Goal: Task Accomplishment & Management: Use online tool/utility

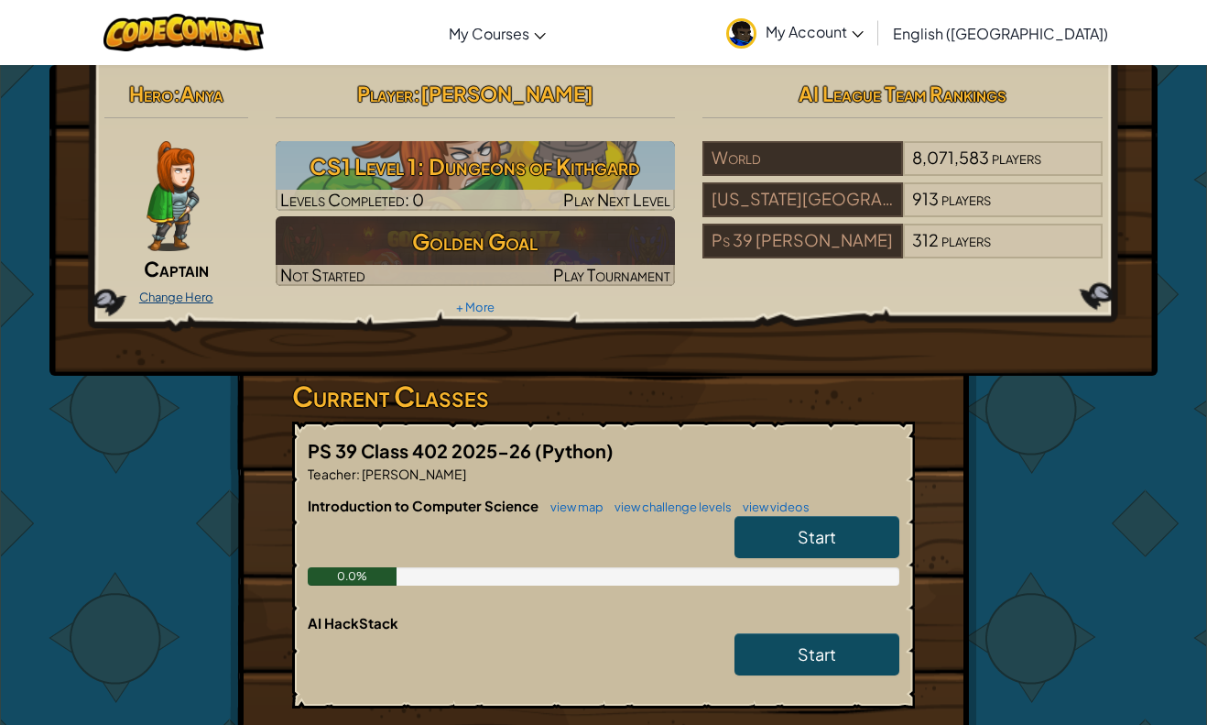
click at [165, 298] on link "Change Hero" at bounding box center [176, 296] width 74 height 15
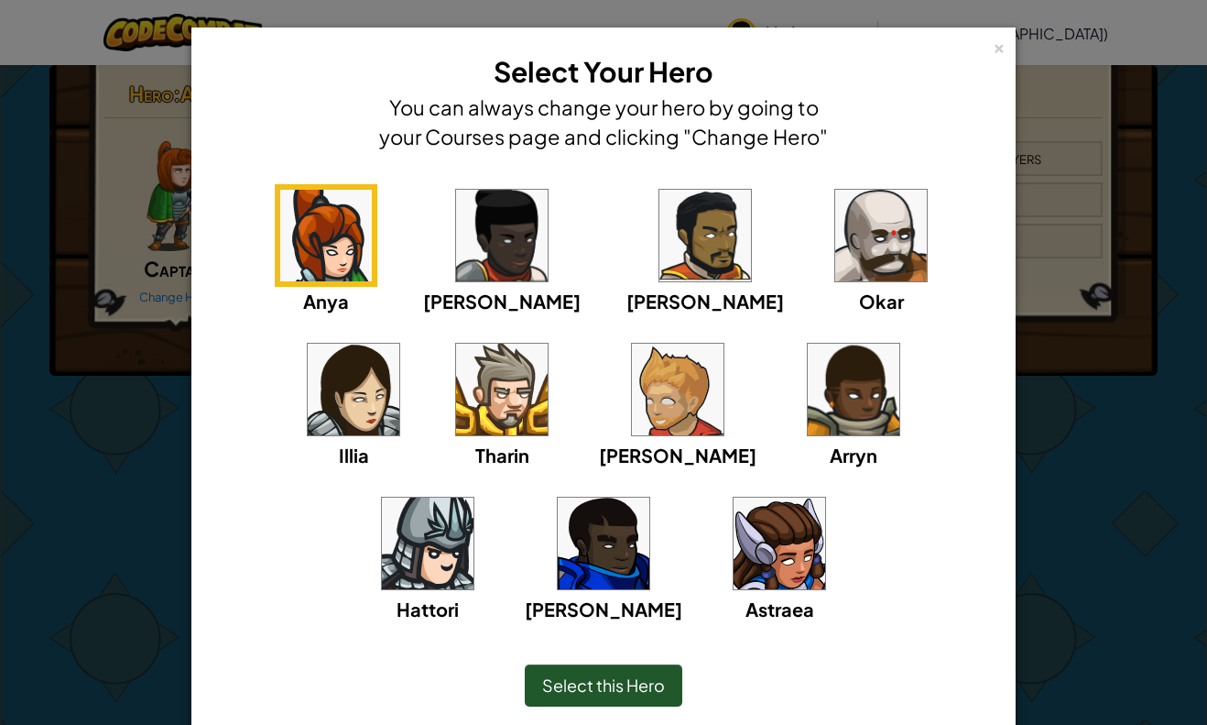
click at [650, 497] on img at bounding box center [604, 543] width 92 height 92
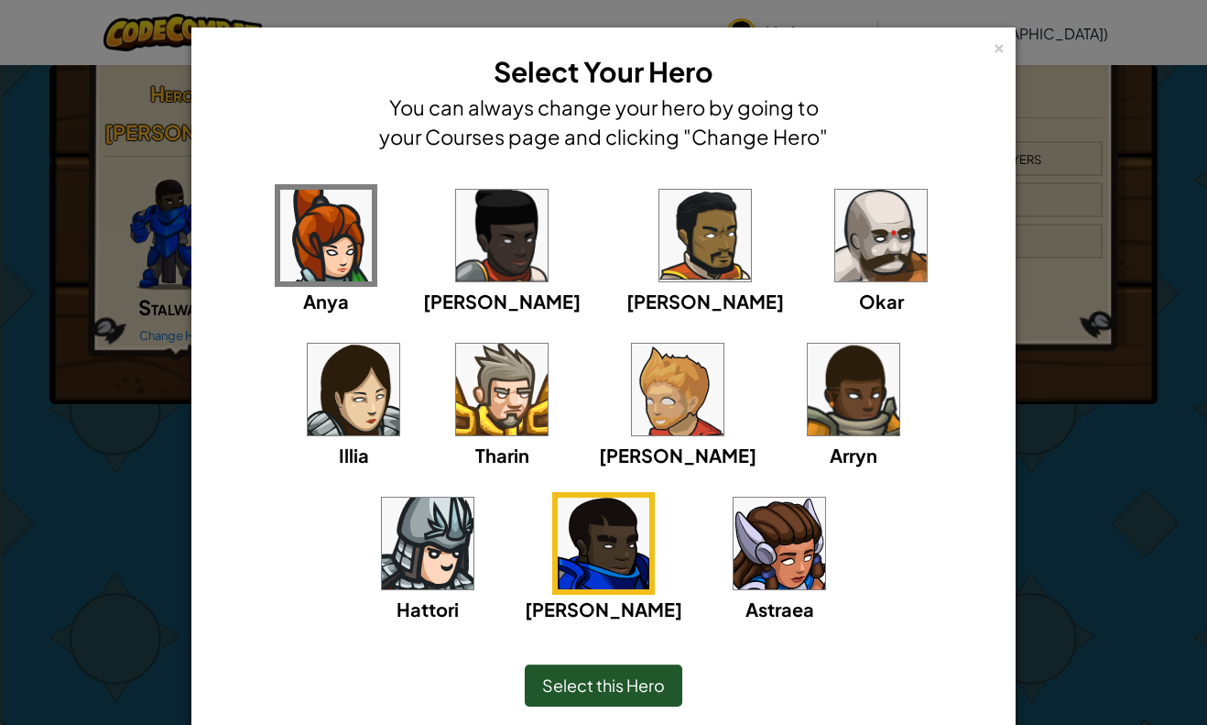
click at [836, 222] on img at bounding box center [882, 236] width 92 height 92
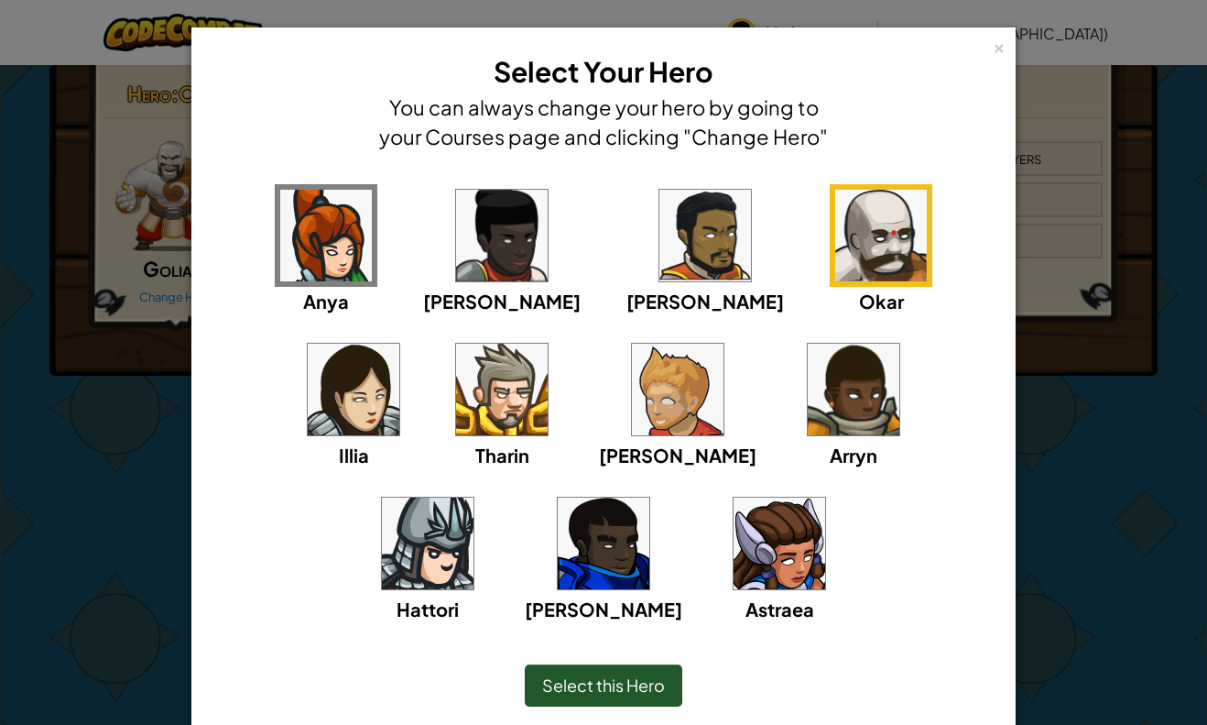
click at [485, 221] on img at bounding box center [502, 236] width 92 height 92
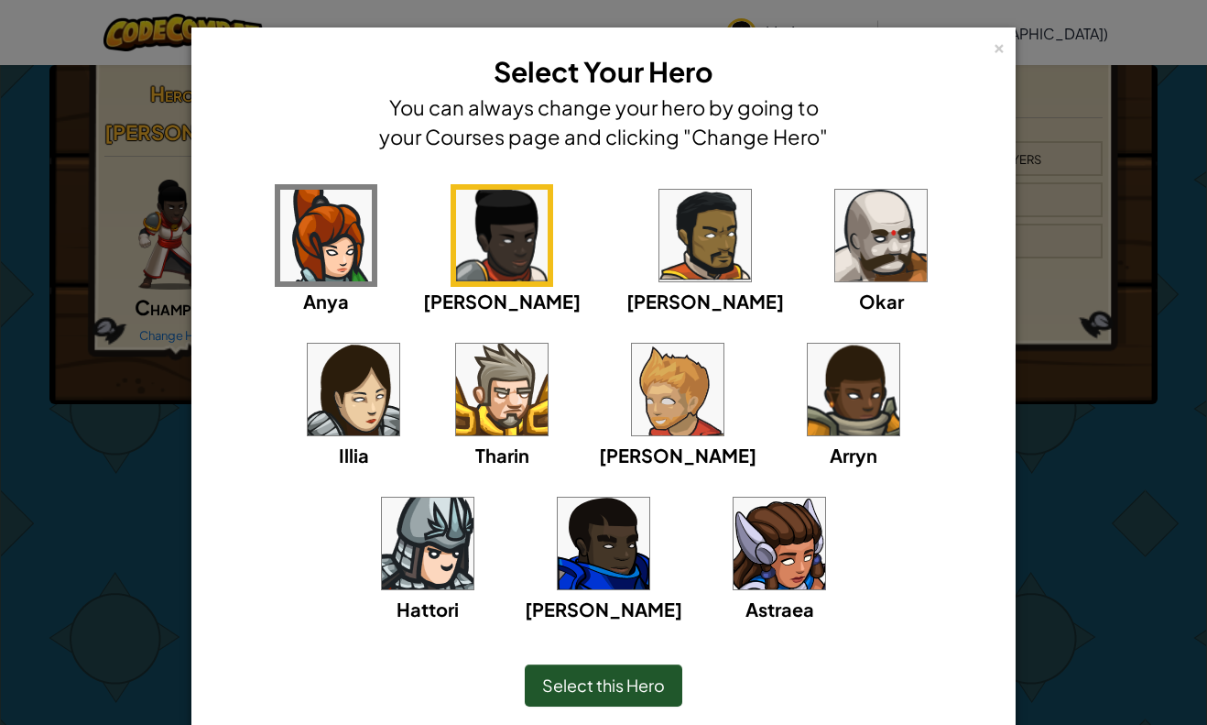
click at [456, 377] on img at bounding box center [502, 390] width 92 height 92
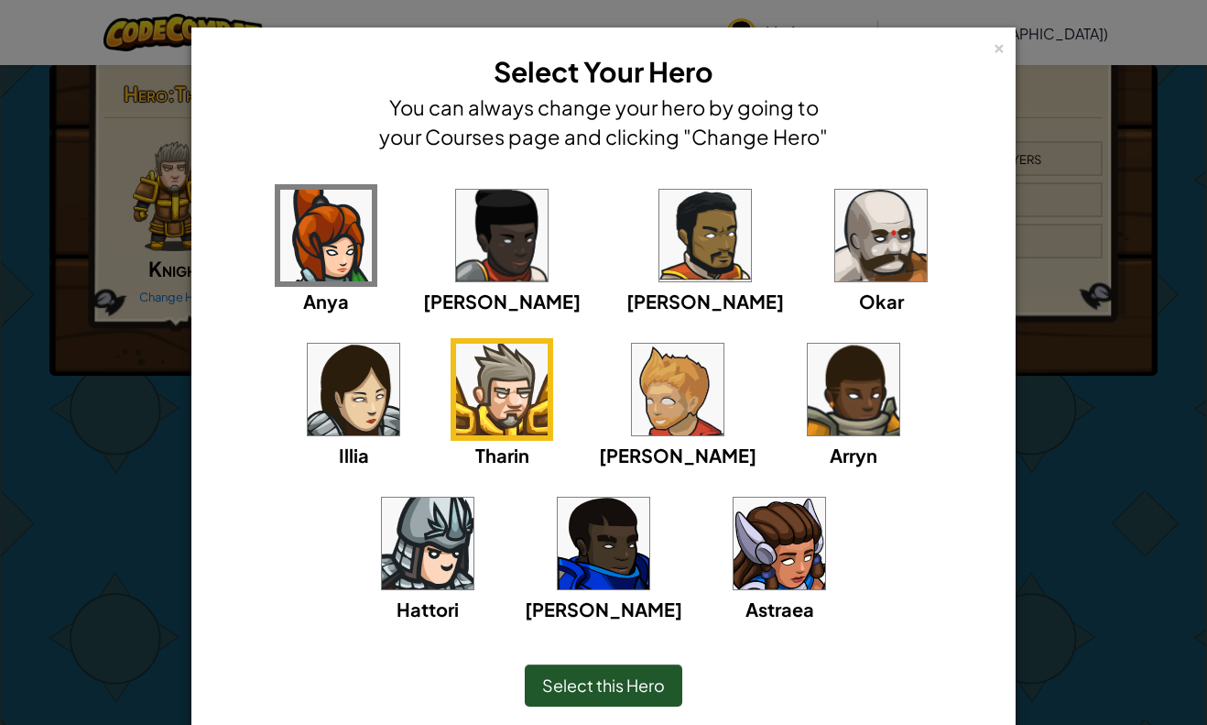
click at [836, 264] on img at bounding box center [882, 236] width 92 height 92
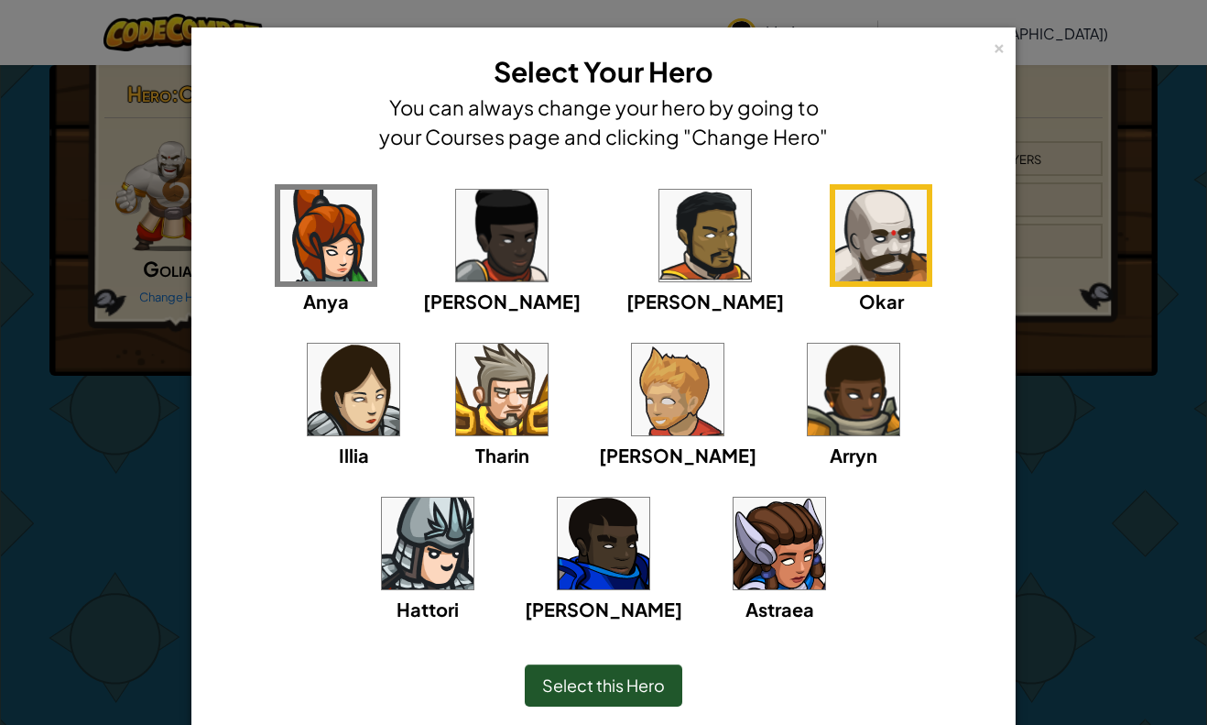
click at [650, 497] on img at bounding box center [604, 543] width 92 height 92
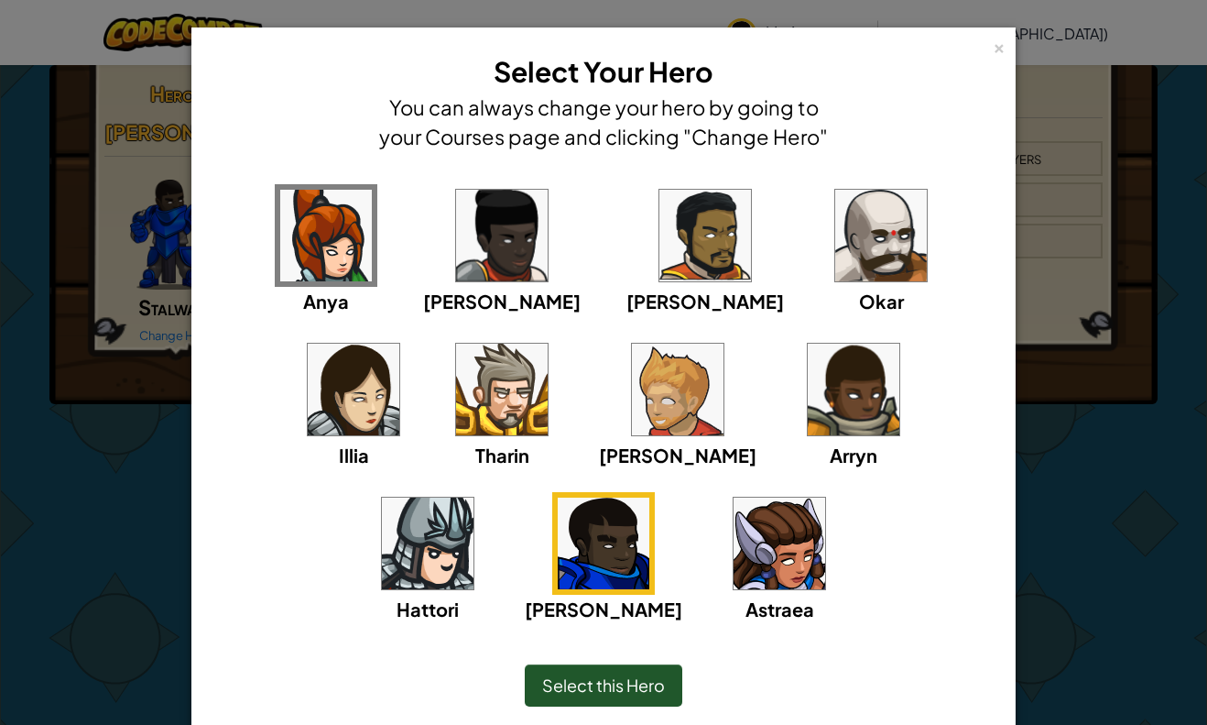
click at [629, 674] on span "Select this Hero" at bounding box center [603, 684] width 123 height 21
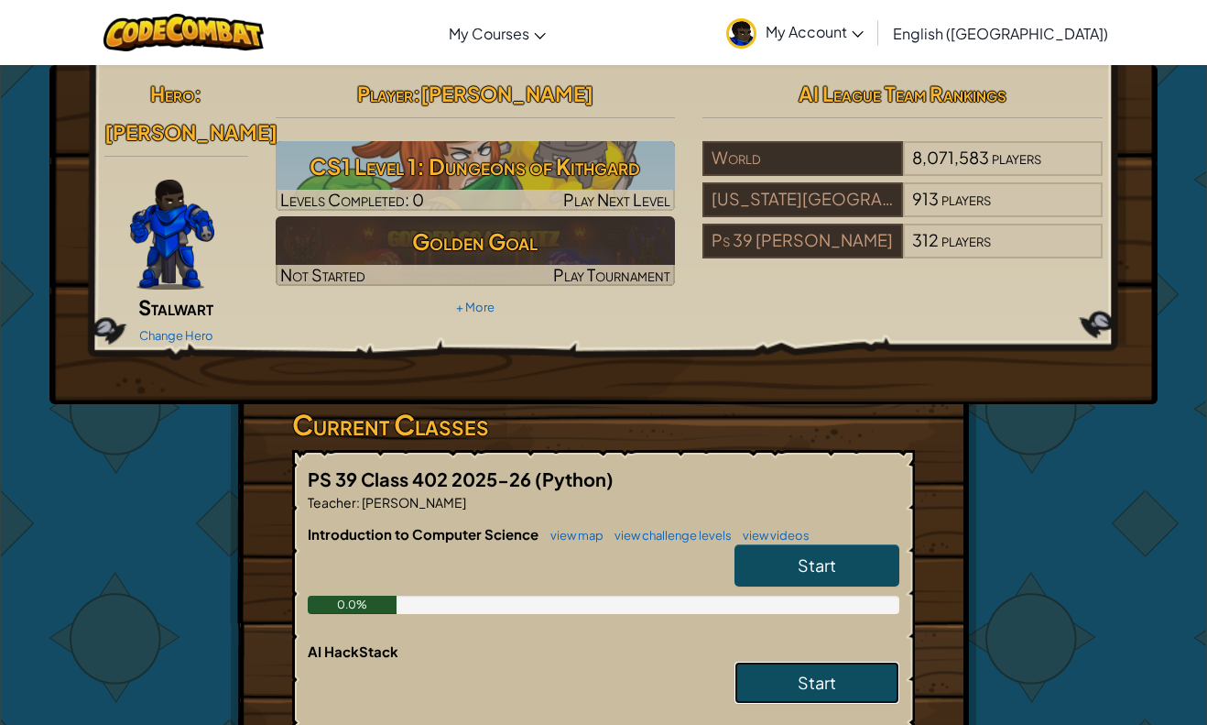
click at [847, 661] on link "Start" at bounding box center [817, 682] width 165 height 42
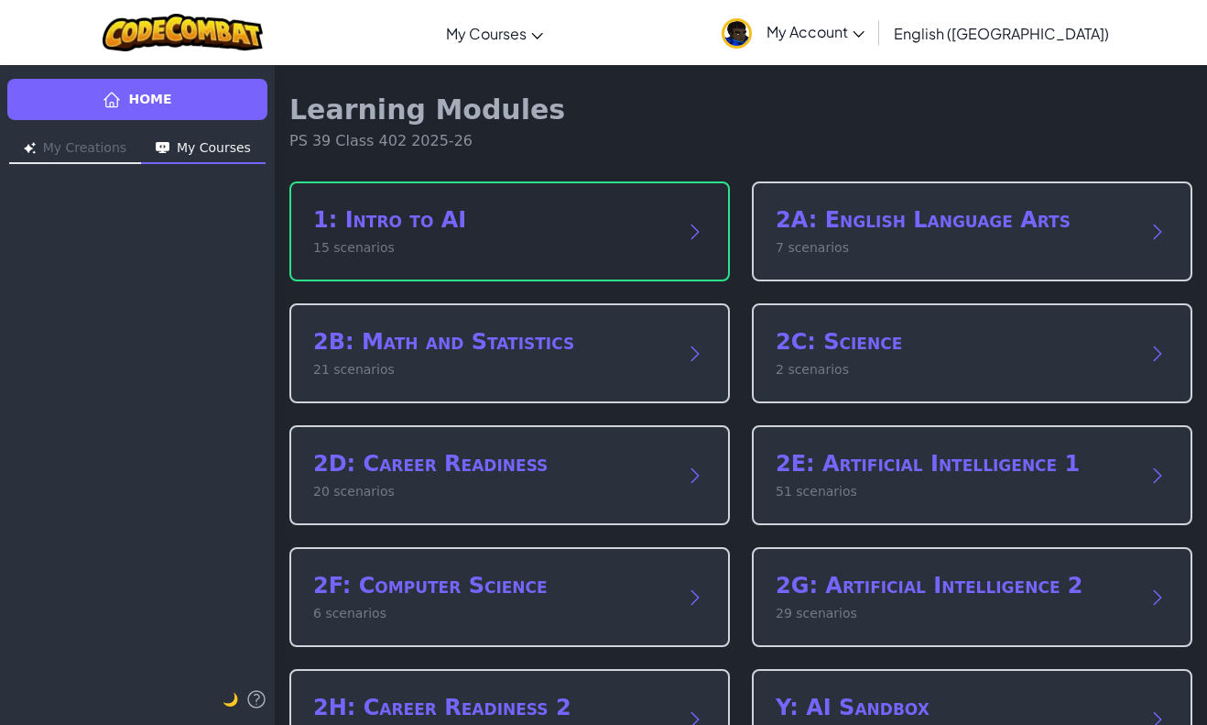
click at [519, 243] on p "15 scenarios" at bounding box center [491, 247] width 356 height 19
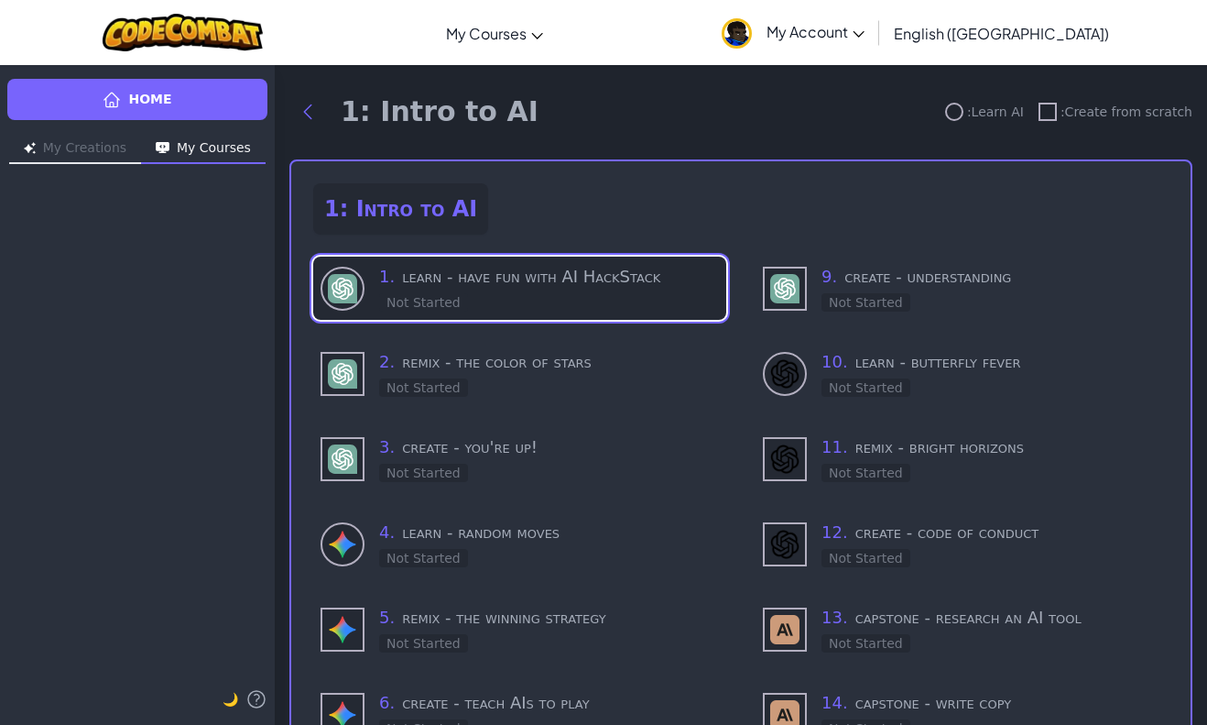
click at [508, 287] on h3 "1 . learn - have fun with AI HackStack" at bounding box center [549, 277] width 340 height 26
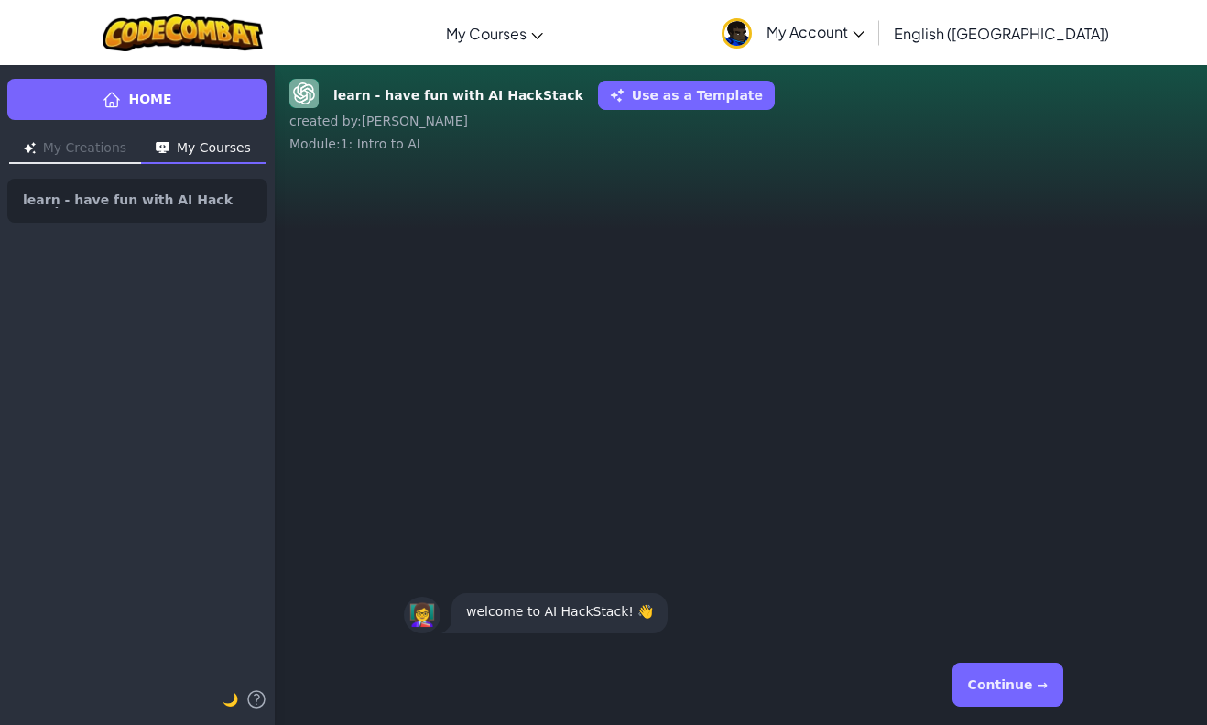
click at [987, 695] on button "Continue →" at bounding box center [1008, 684] width 111 height 44
click at [1022, 677] on button "Continue →" at bounding box center [1008, 684] width 111 height 44
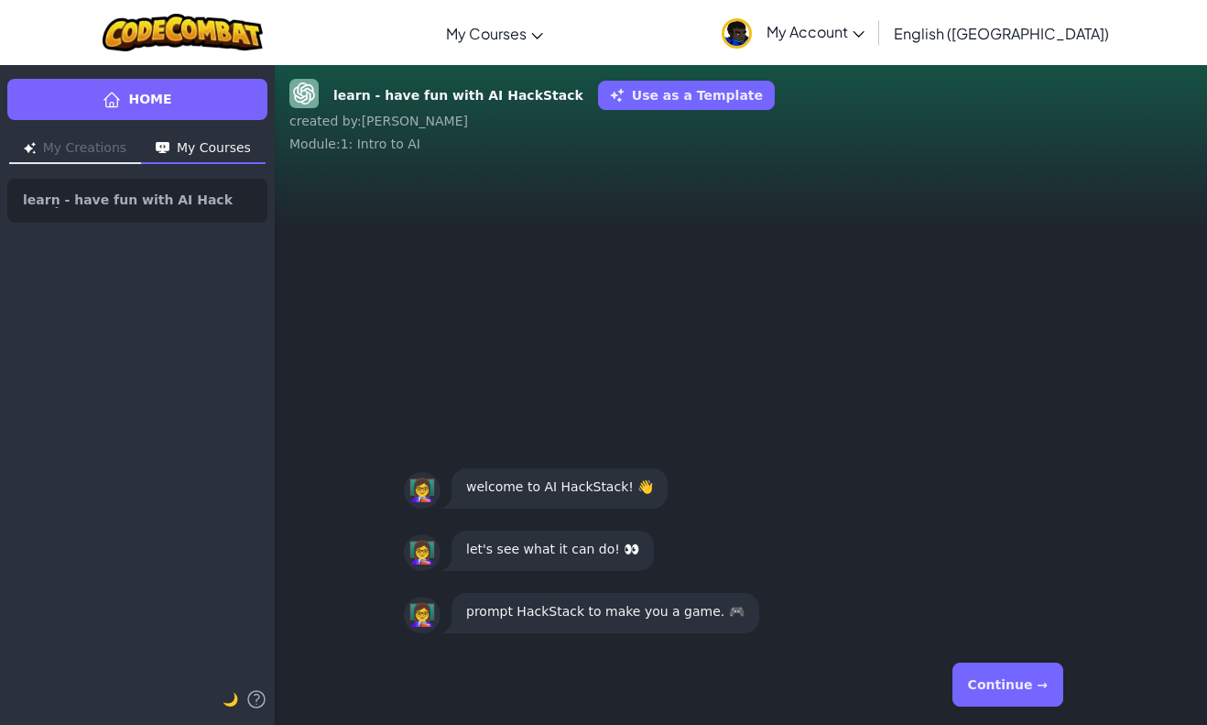
click at [1010, 682] on button "Continue →" at bounding box center [1008, 684] width 111 height 44
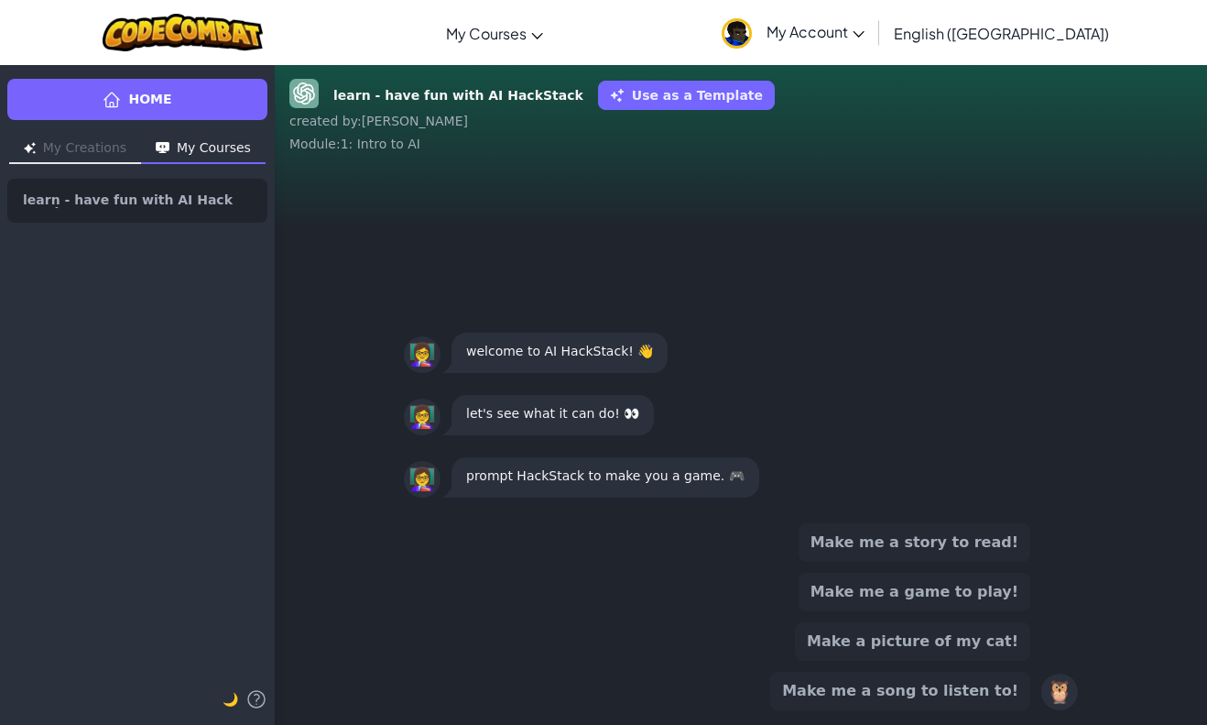
click at [1012, 595] on button "Make me a game to play!" at bounding box center [915, 592] width 232 height 38
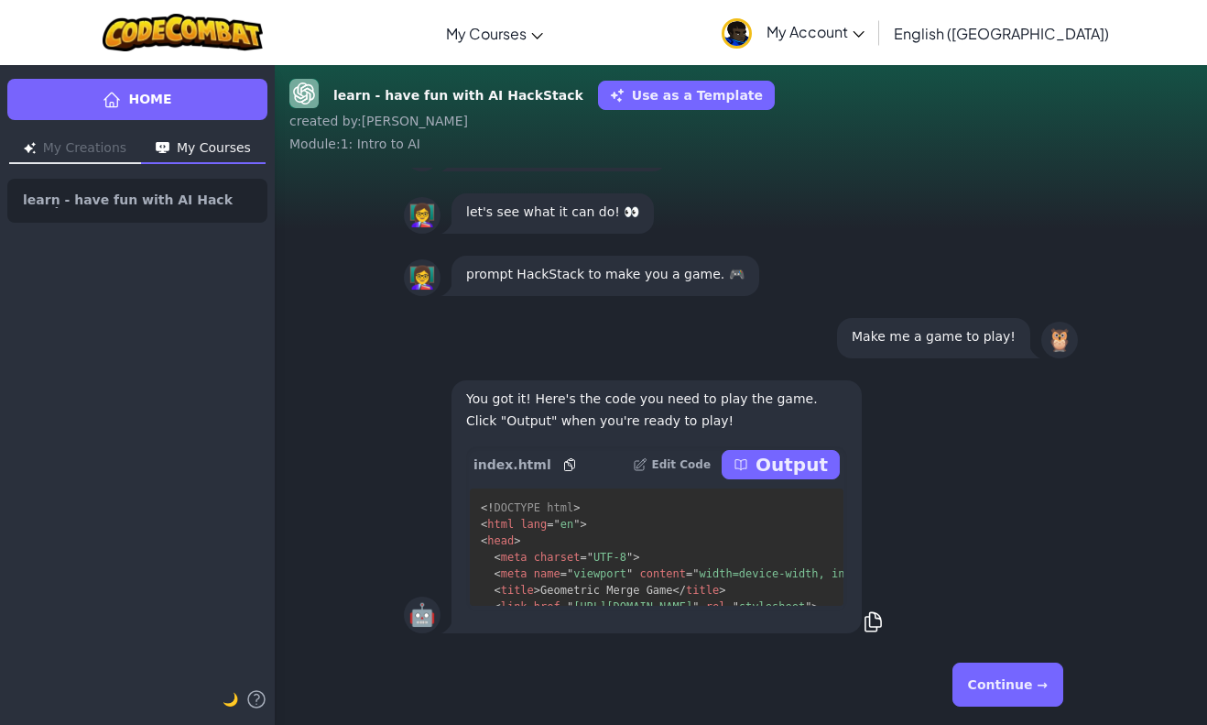
click at [788, 463] on p "Output" at bounding box center [792, 465] width 72 height 26
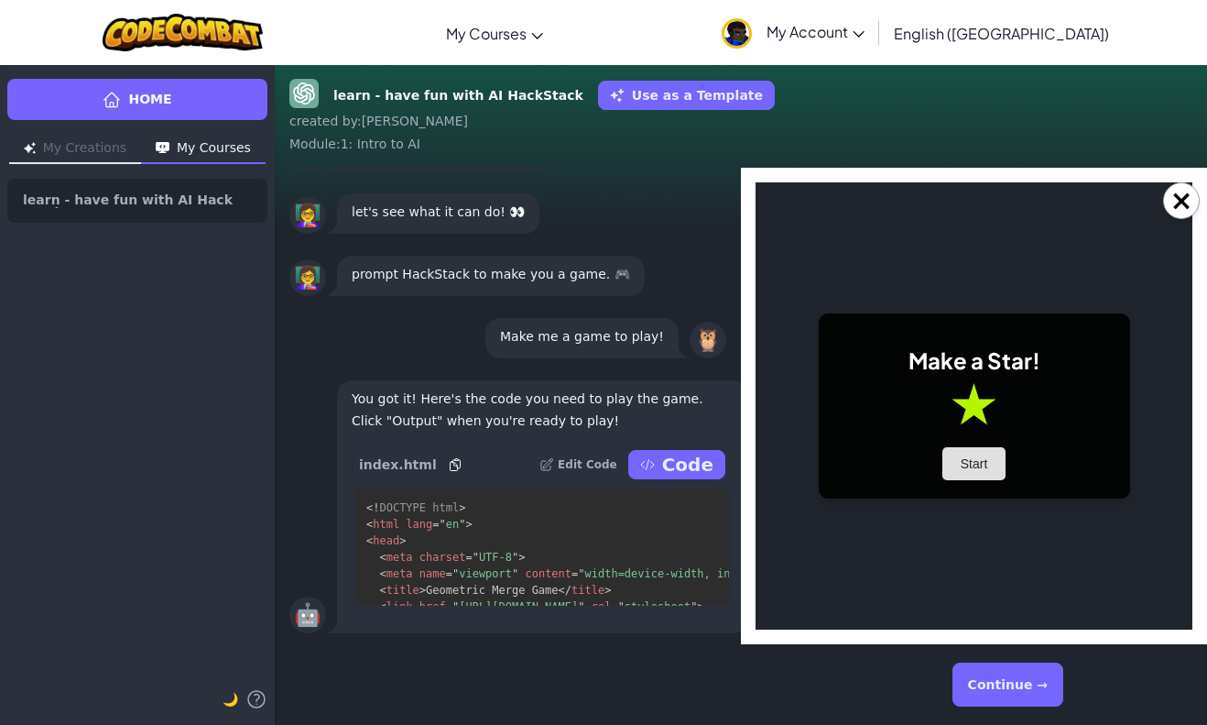
click at [986, 470] on button "Start" at bounding box center [975, 463] width 64 height 33
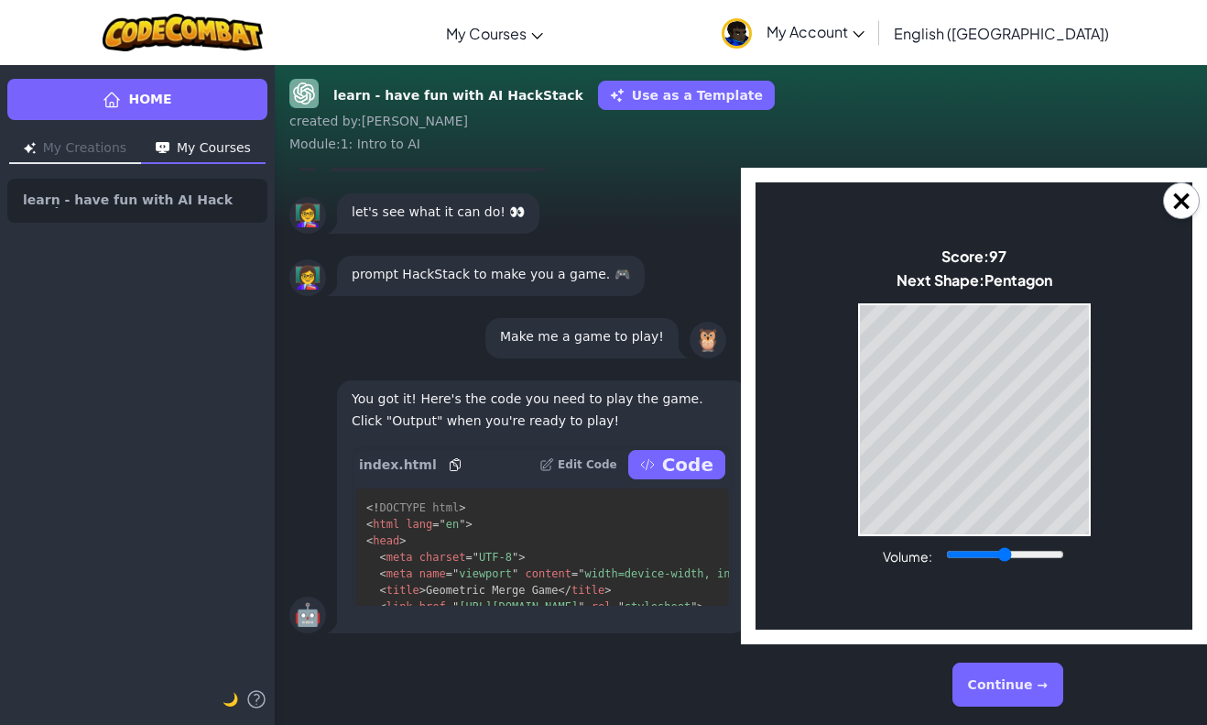
click at [856, 463] on body "Make a Star! Start Score: 97 Next Shape: [GEOGRAPHIC_DATA] Game Over Your stack…" at bounding box center [974, 405] width 437 height 447
click at [858, 437] on div "Game Over Your stack reached the top! Restart" at bounding box center [974, 419] width 233 height 233
click at [857, 438] on body "Make a Star! Start Score: 158 Next Shape: Triangle Game Over Your stack reached…" at bounding box center [974, 405] width 437 height 447
click at [975, 299] on body "Make a Star! Start Score: 213 Next Shape: Square Game Over Your stack reached t…" at bounding box center [974, 405] width 437 height 447
click at [1019, 673] on button "Continue →" at bounding box center [1008, 684] width 111 height 44
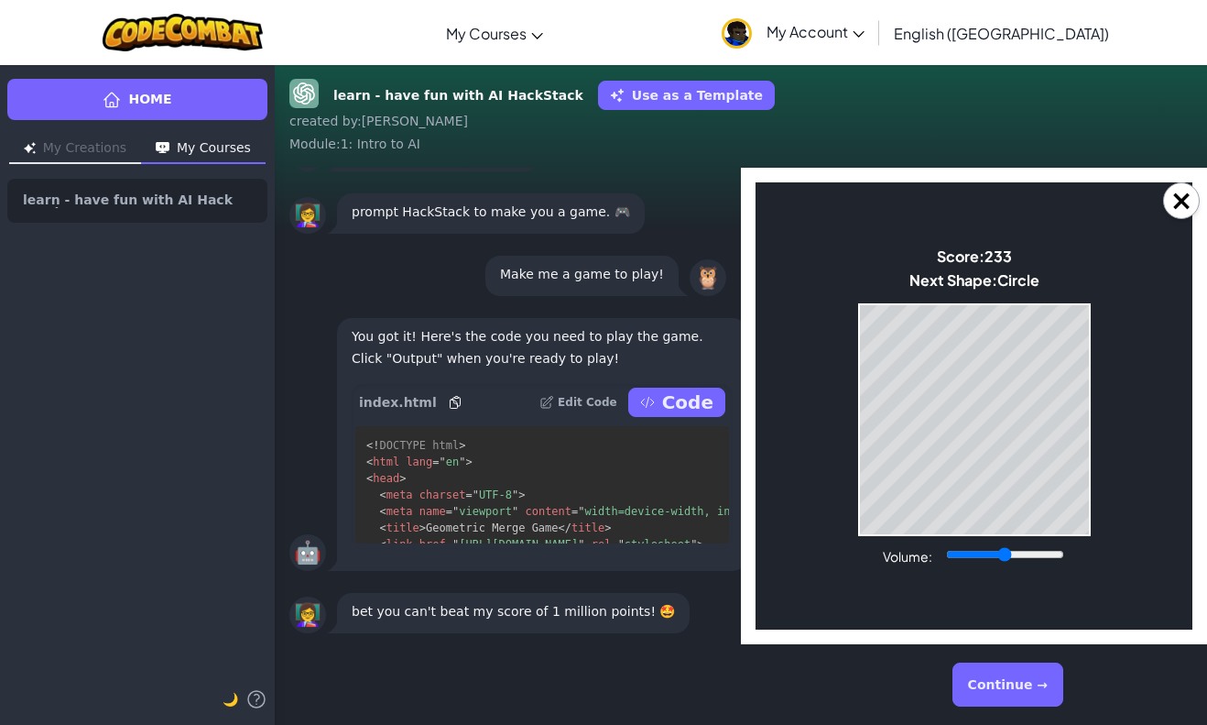
click at [1027, 675] on button "Continue →" at bounding box center [1008, 684] width 111 height 44
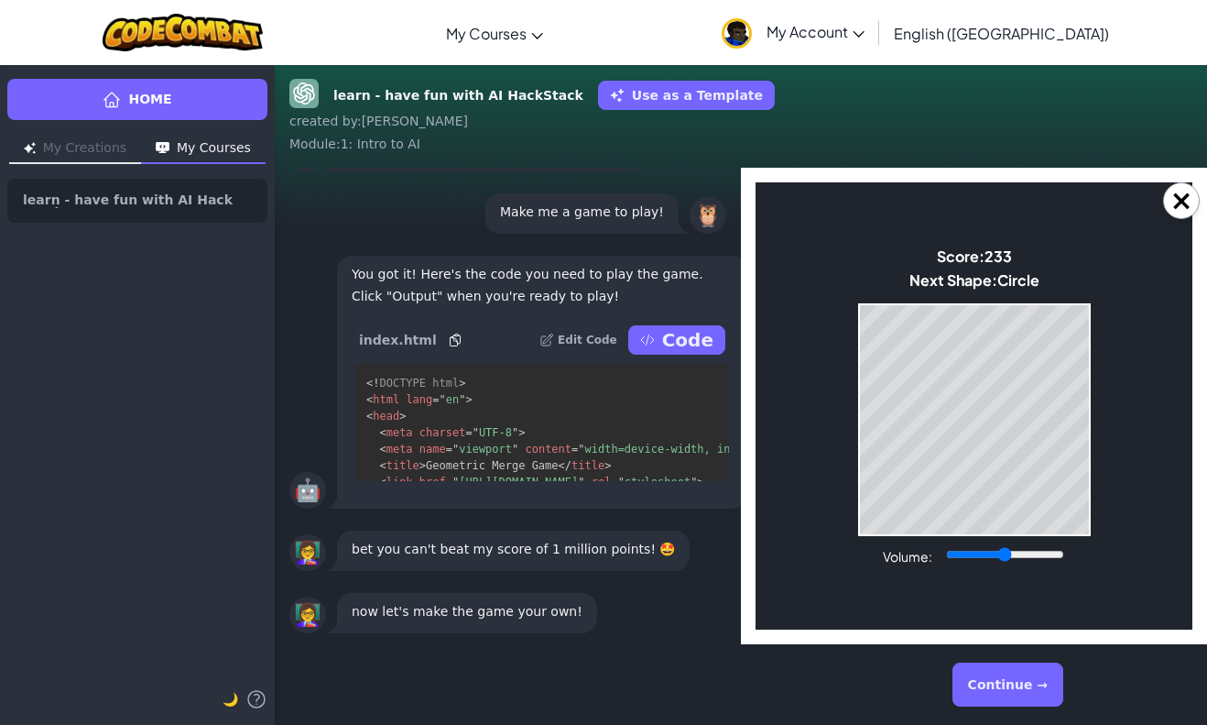
click at [1027, 675] on button "Continue →" at bounding box center [1008, 684] width 111 height 44
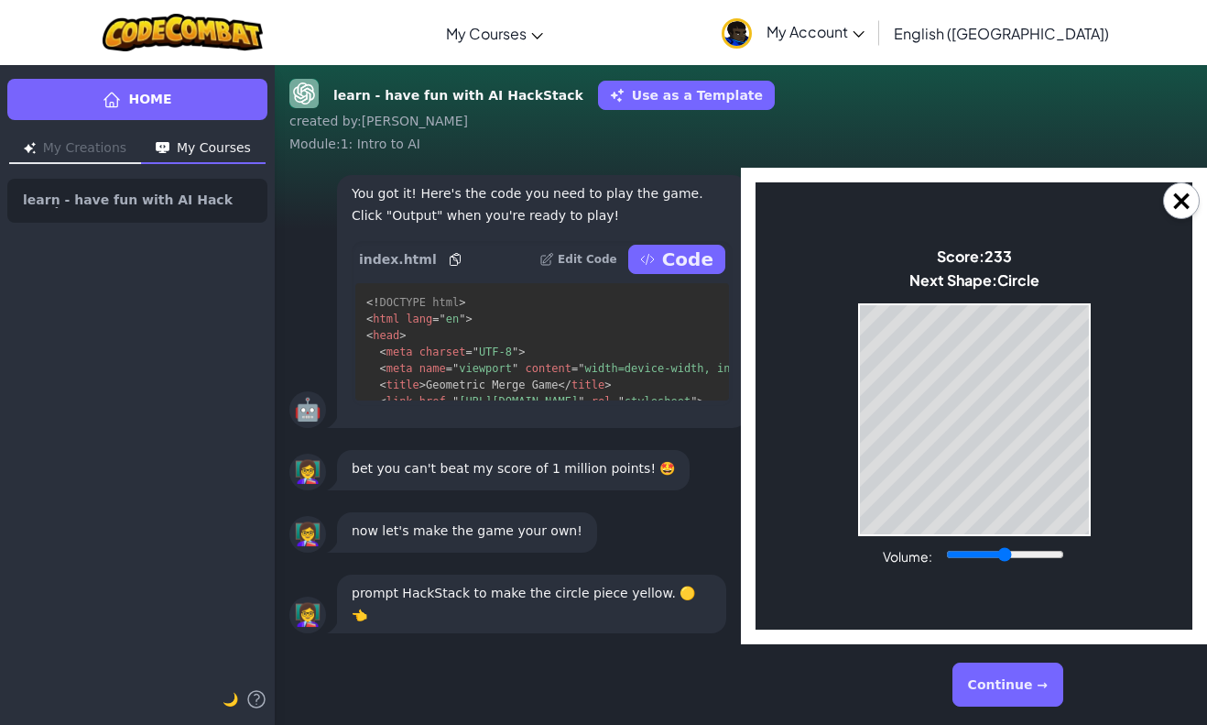
click at [1027, 675] on button "Continue →" at bounding box center [1008, 684] width 111 height 44
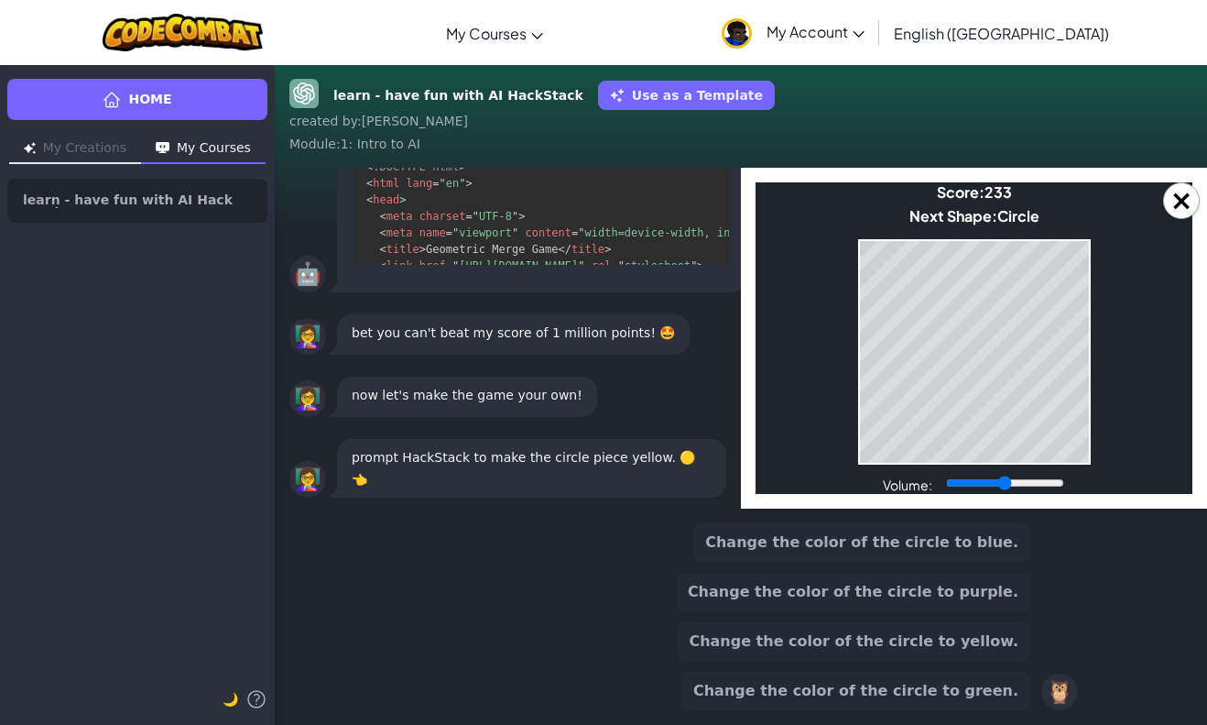
click at [998, 644] on button "Change the color of the circle to yellow." at bounding box center [854, 641] width 354 height 38
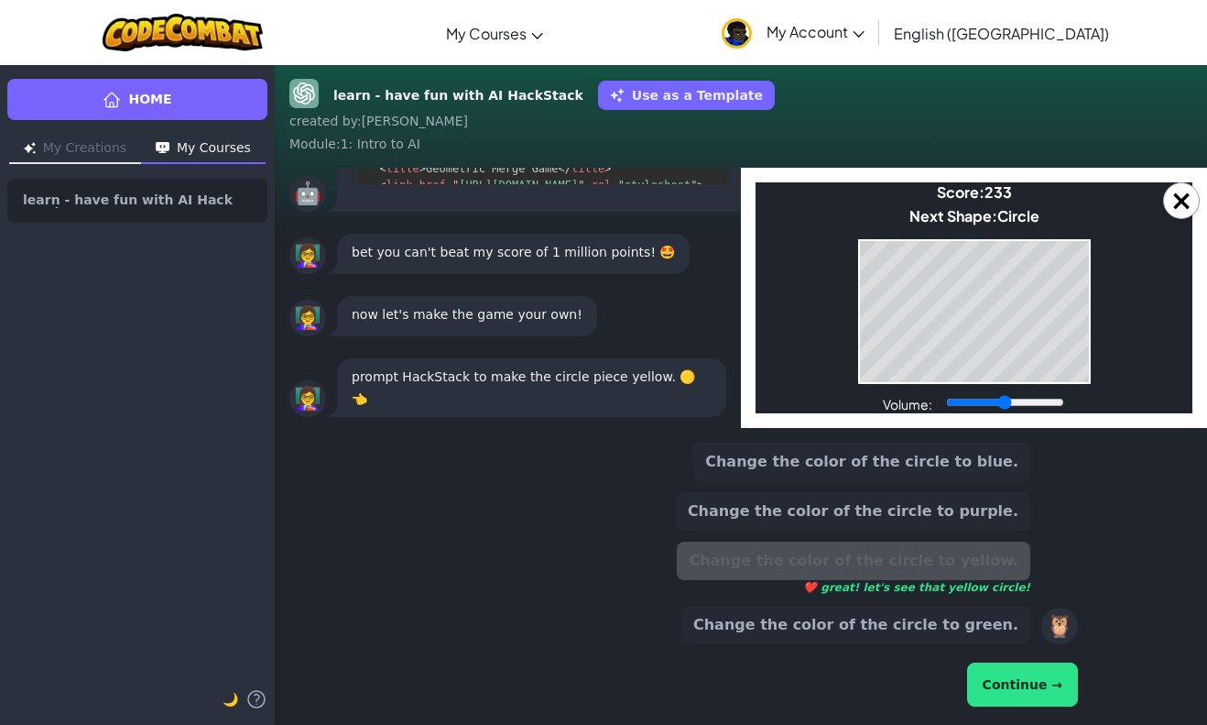
click at [1047, 684] on button "Continue →" at bounding box center [1022, 684] width 111 height 44
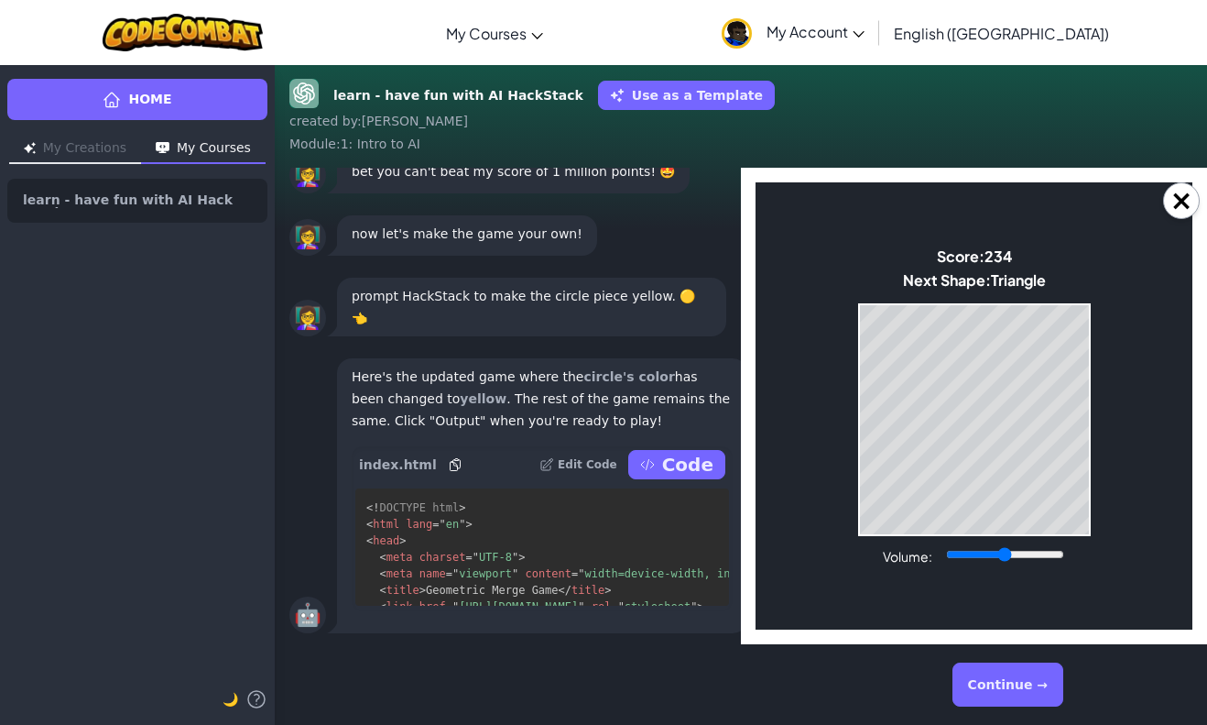
click at [675, 463] on p "Code" at bounding box center [687, 465] width 51 height 26
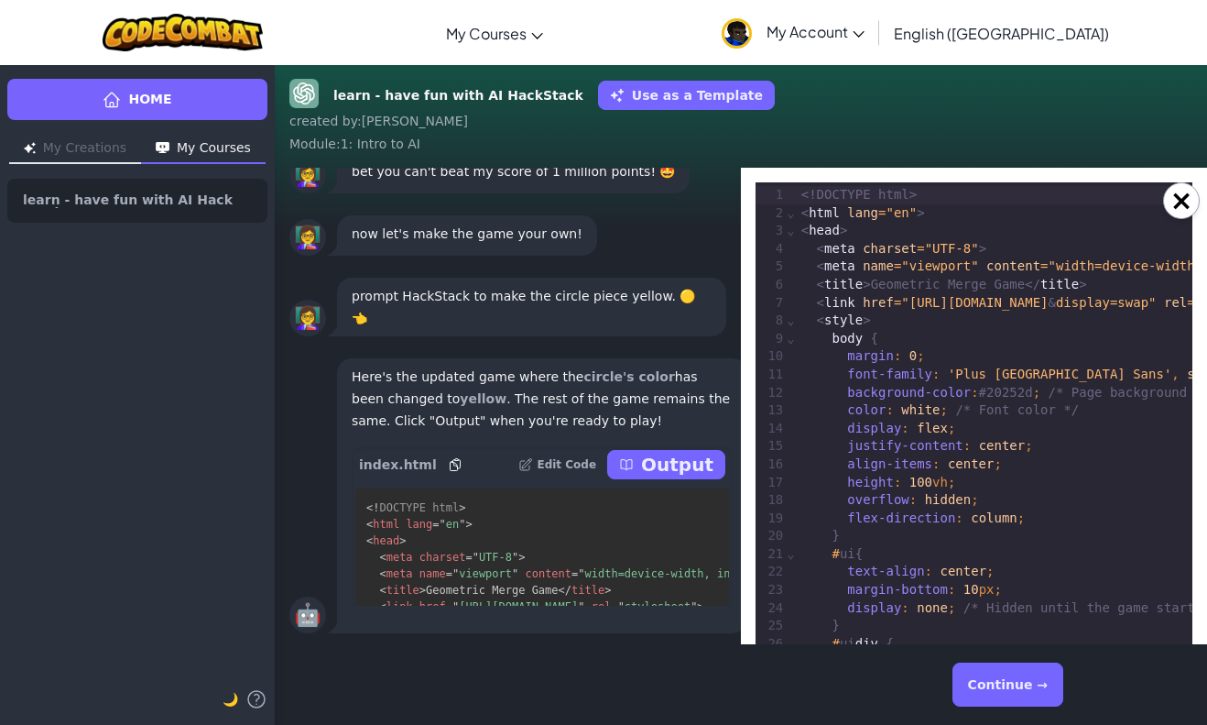
click at [675, 463] on p "Output" at bounding box center [677, 465] width 72 height 26
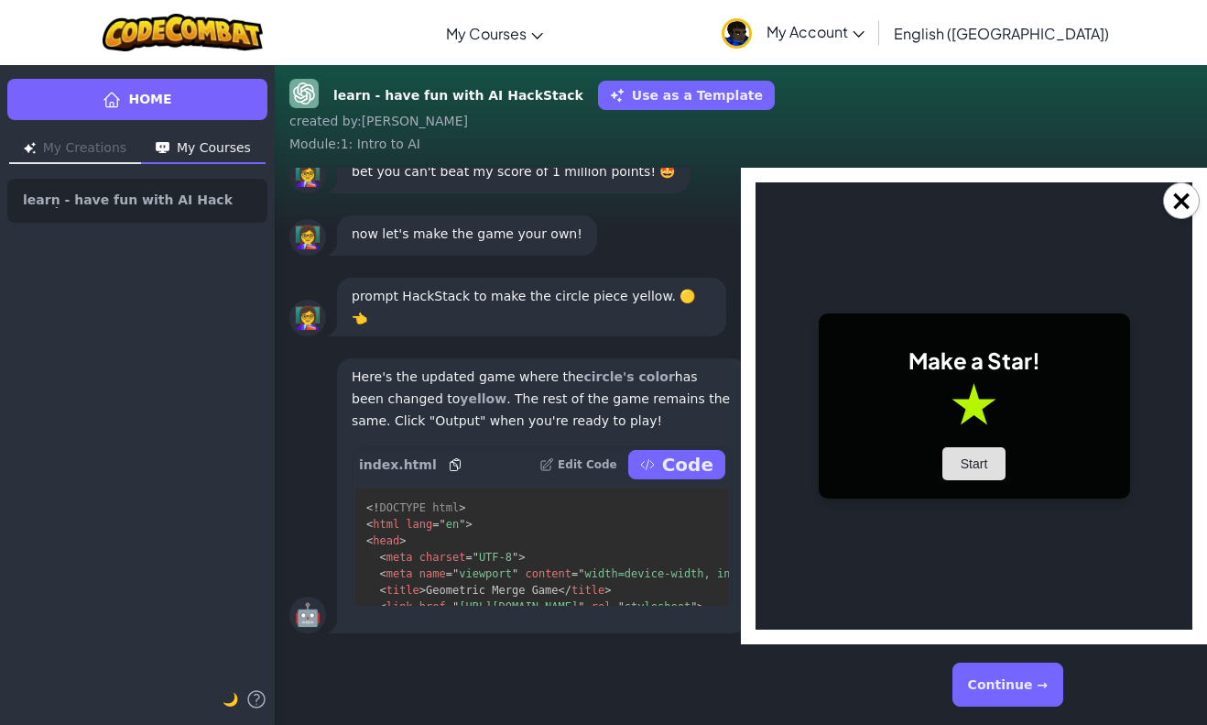
click at [972, 460] on button "Start" at bounding box center [975, 463] width 64 height 33
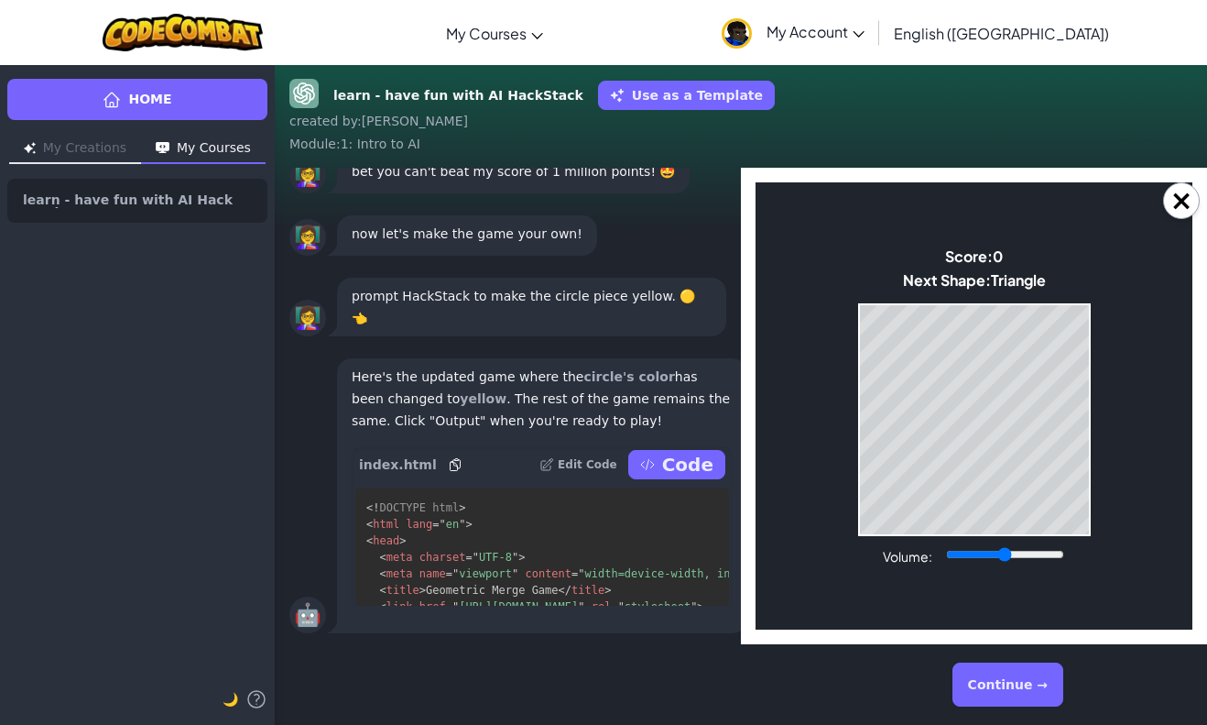
click at [1001, 667] on button "Continue →" at bounding box center [1008, 684] width 111 height 44
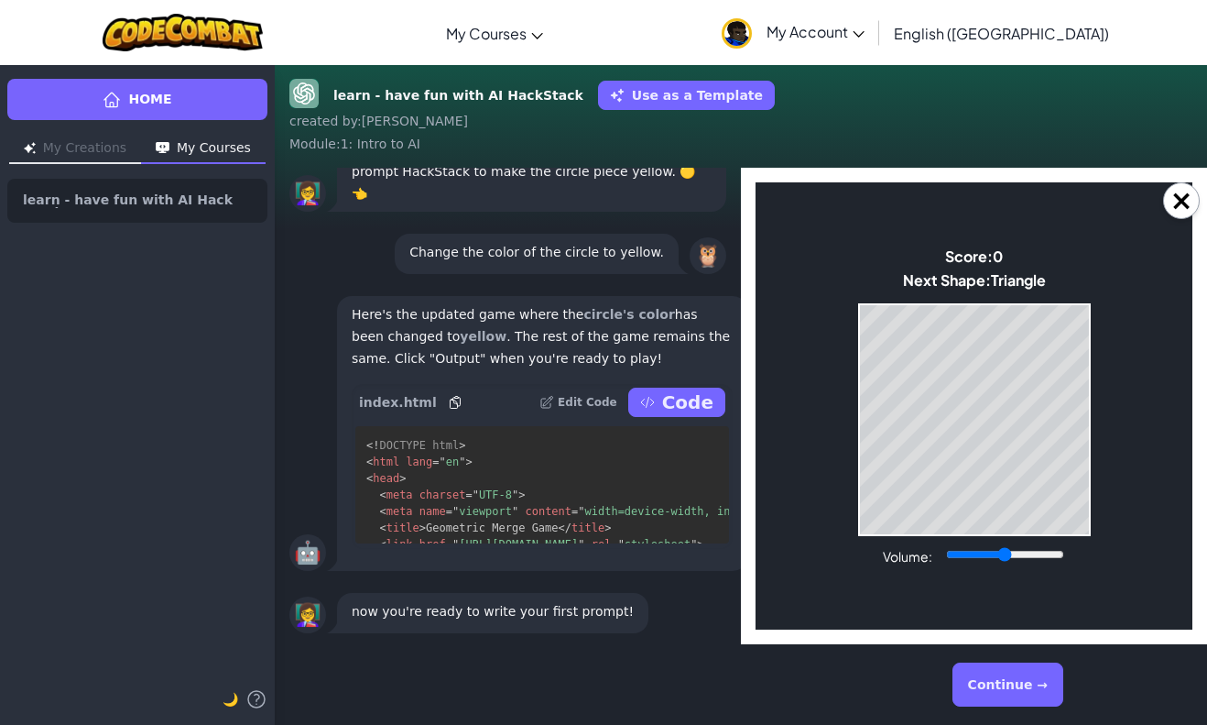
click at [691, 399] on p "Code" at bounding box center [687, 402] width 51 height 26
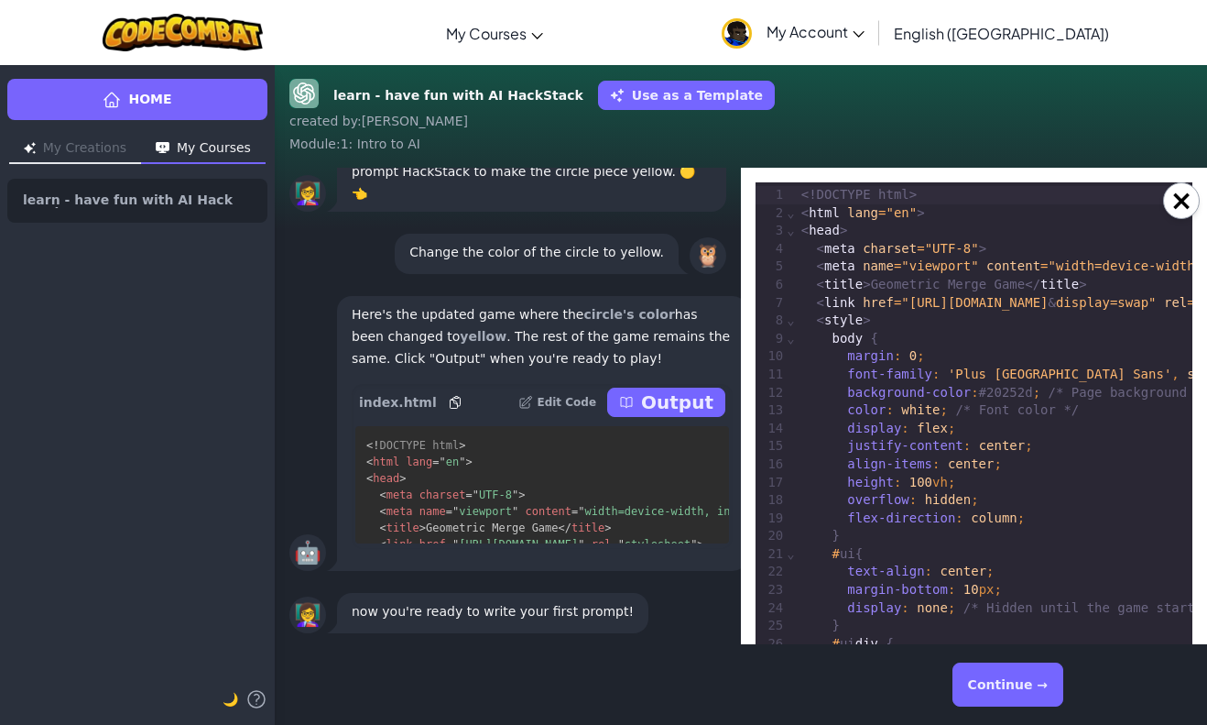
click at [691, 399] on p "Output" at bounding box center [677, 402] width 72 height 26
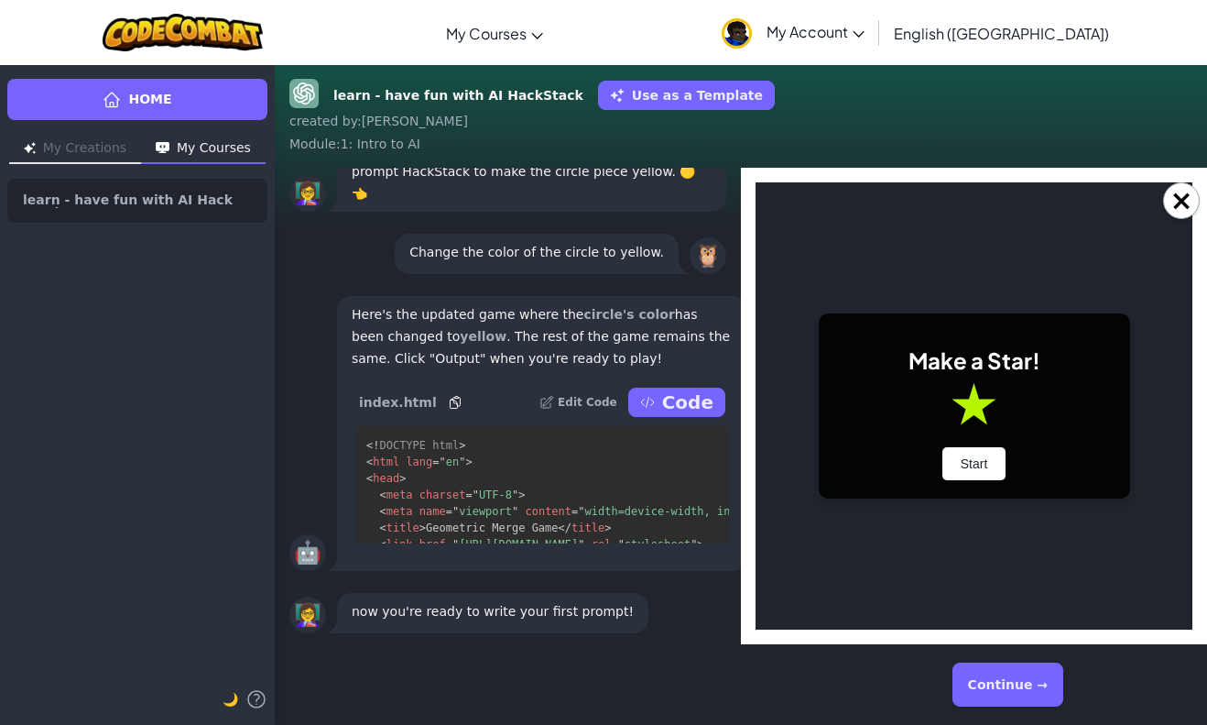
click at [691, 399] on p "Code" at bounding box center [687, 402] width 51 height 26
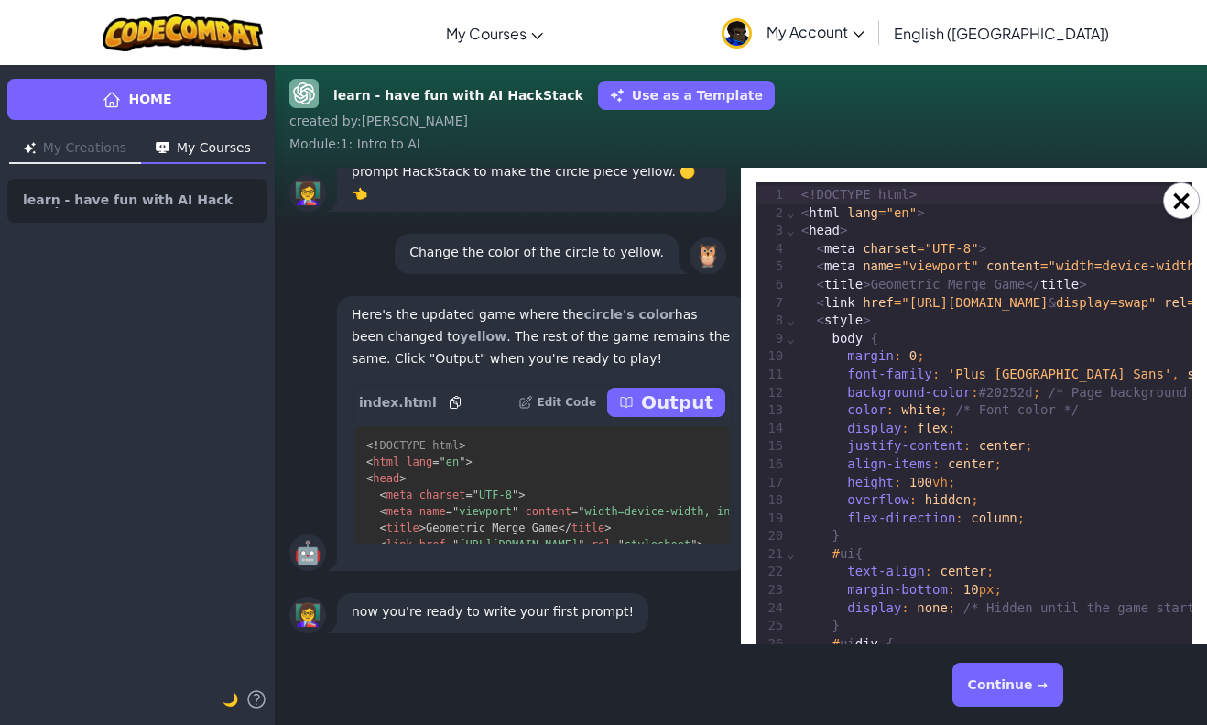
click at [692, 399] on p "Output" at bounding box center [677, 402] width 72 height 26
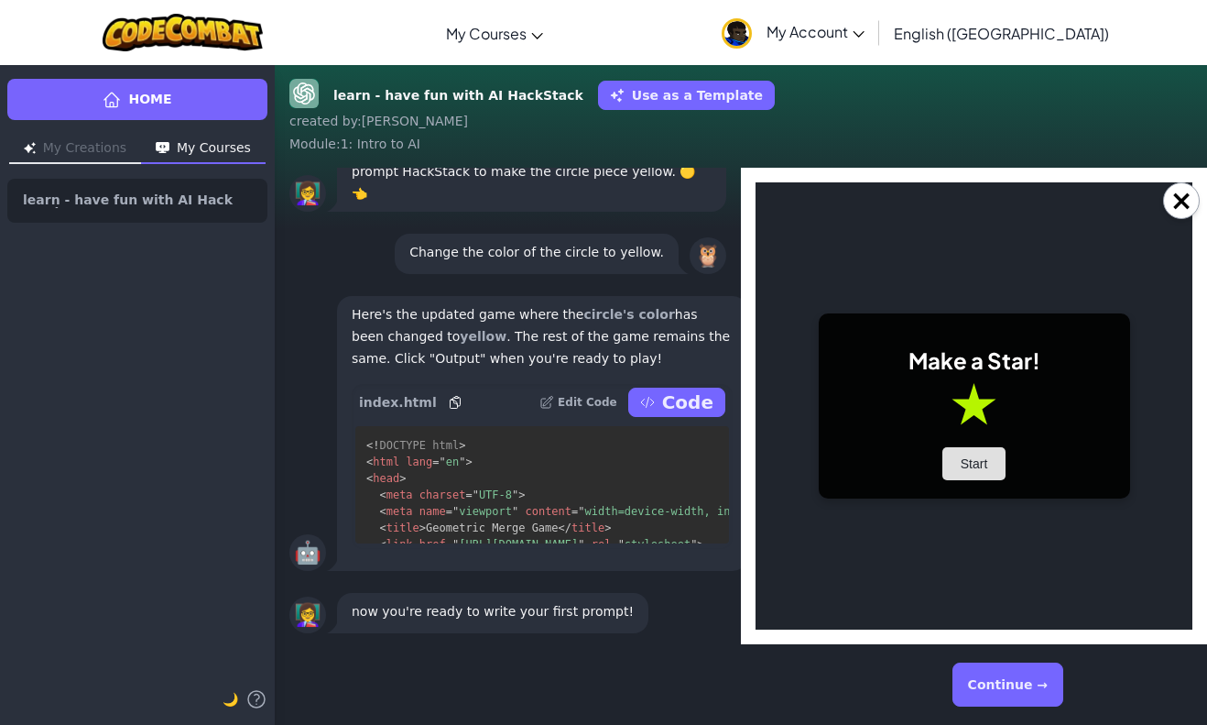
click at [972, 464] on button "Start" at bounding box center [975, 463] width 64 height 33
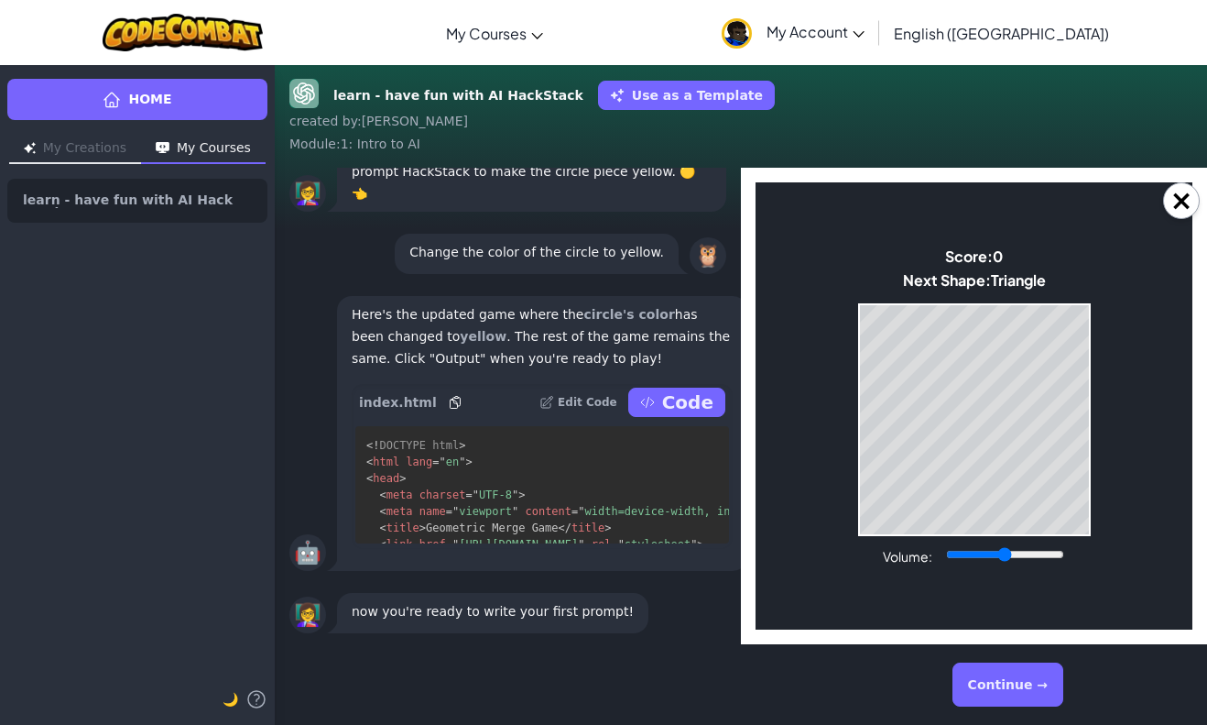
click at [1043, 672] on button "Continue →" at bounding box center [1008, 684] width 111 height 44
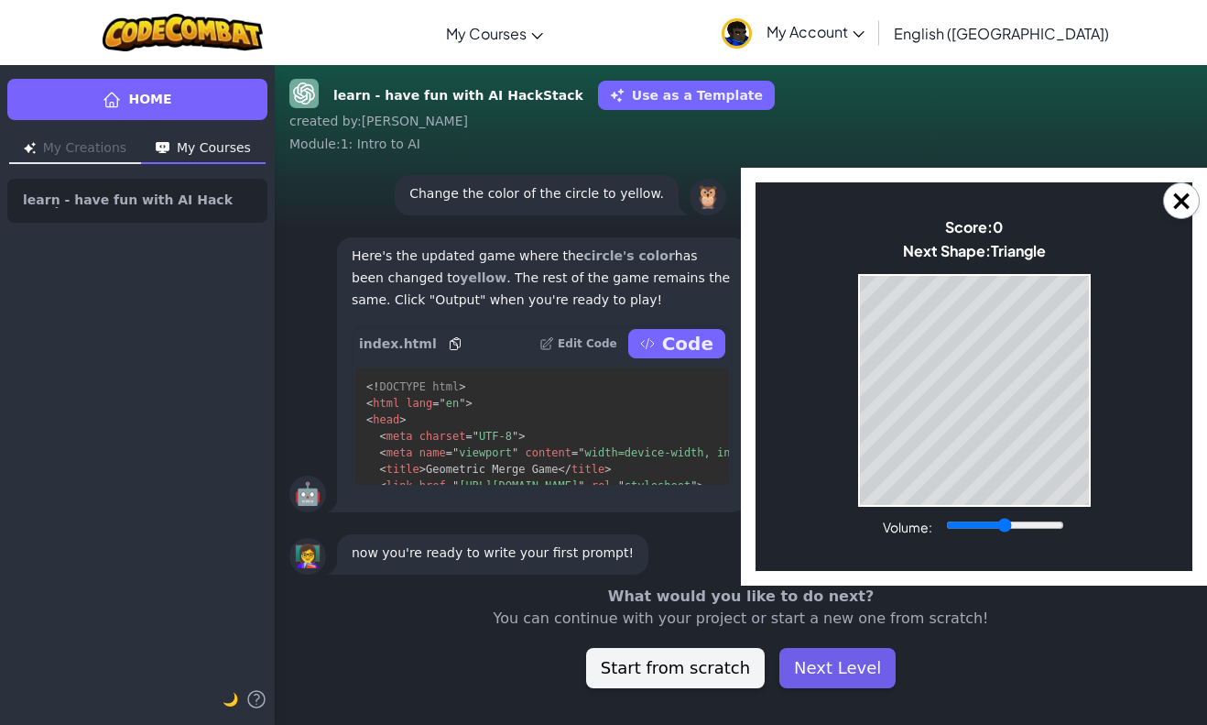
click at [848, 670] on button "Next Level" at bounding box center [838, 668] width 116 height 40
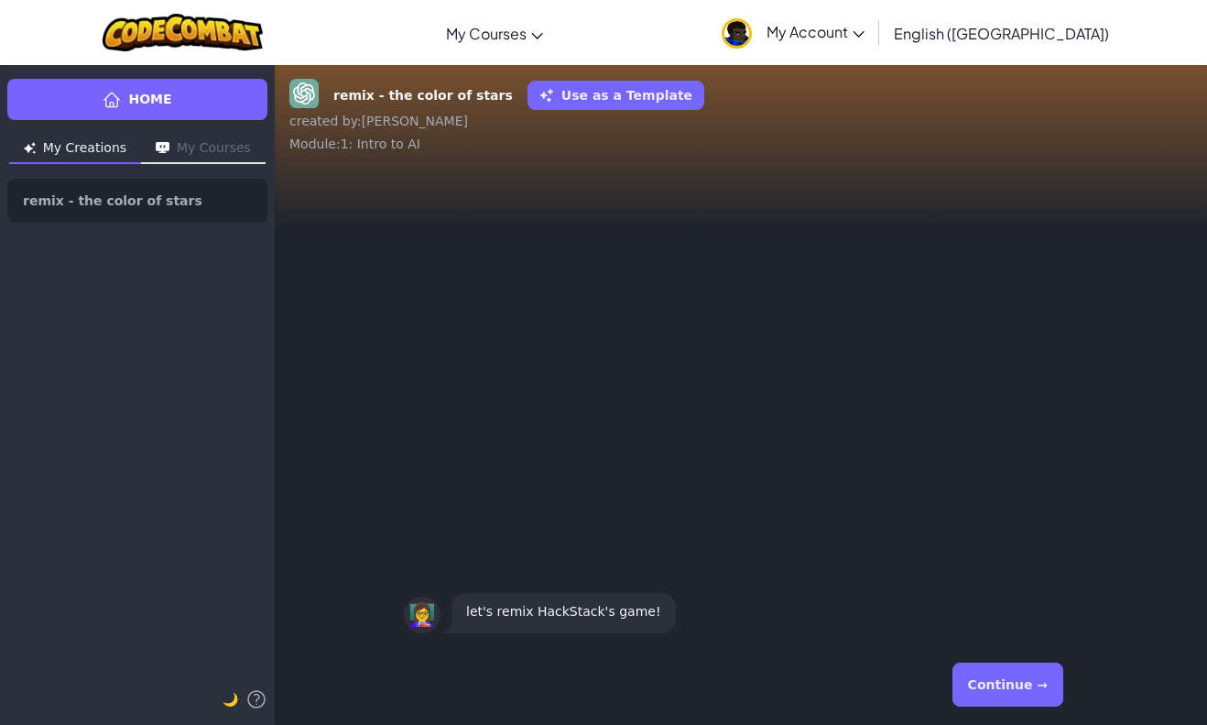
click at [996, 690] on button "Continue →" at bounding box center [1008, 684] width 111 height 44
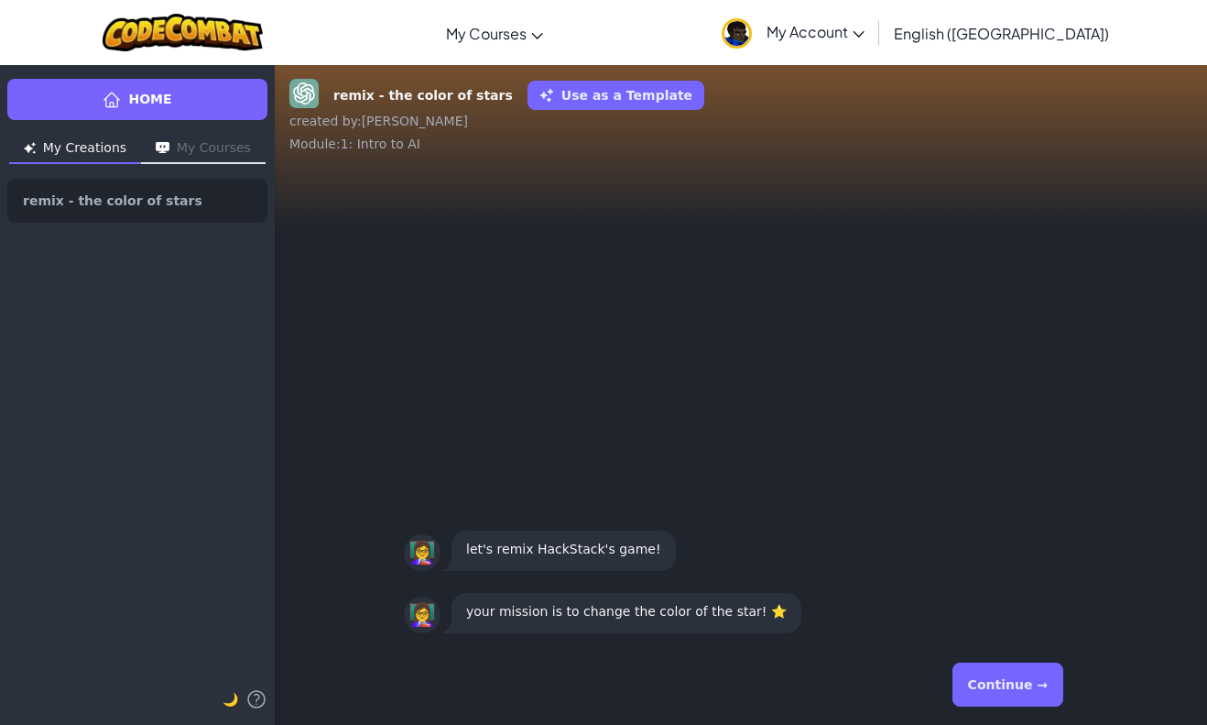
click at [996, 690] on button "Continue →" at bounding box center [1008, 684] width 111 height 44
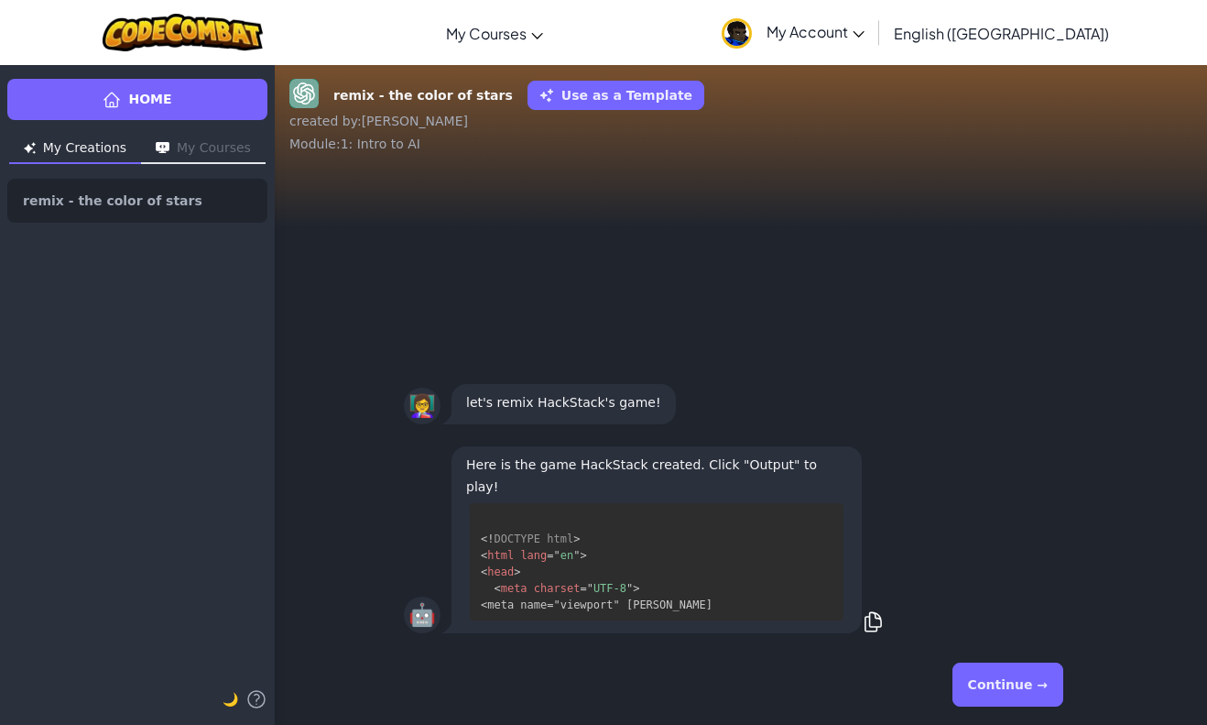
scroll to position [4, 0]
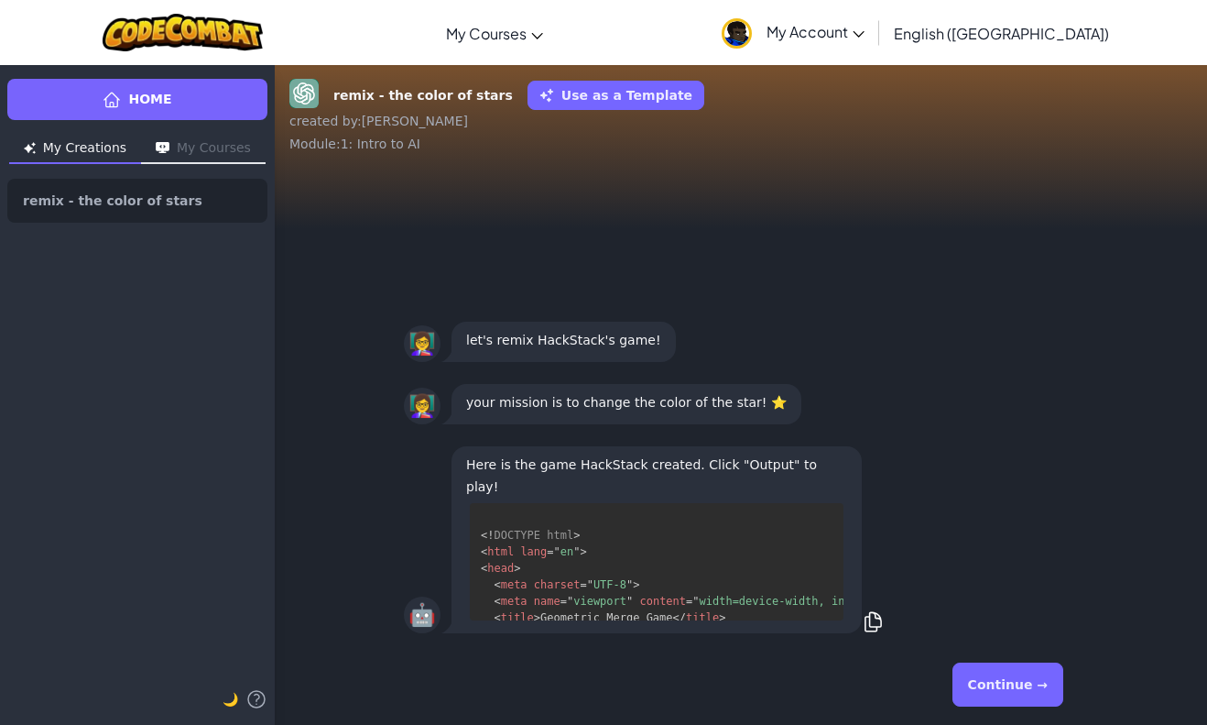
click at [994, 690] on button "Continue →" at bounding box center [1008, 684] width 111 height 44
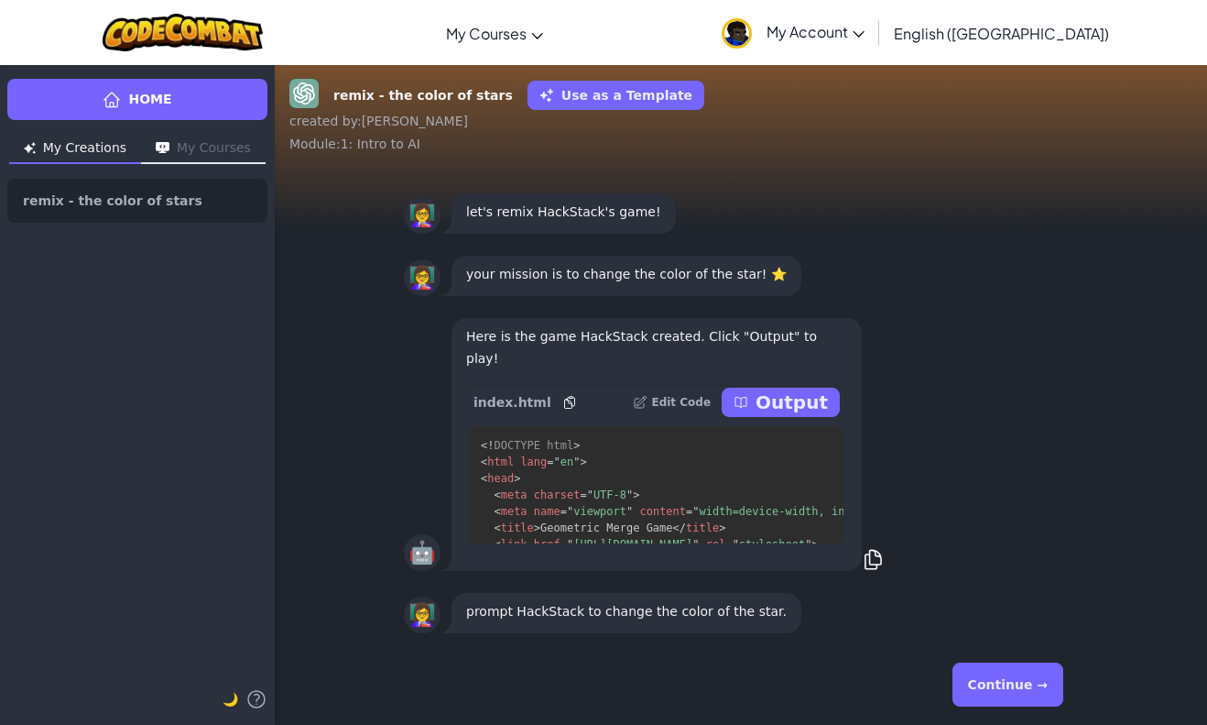
click at [998, 680] on button "Continue →" at bounding box center [1008, 684] width 111 height 44
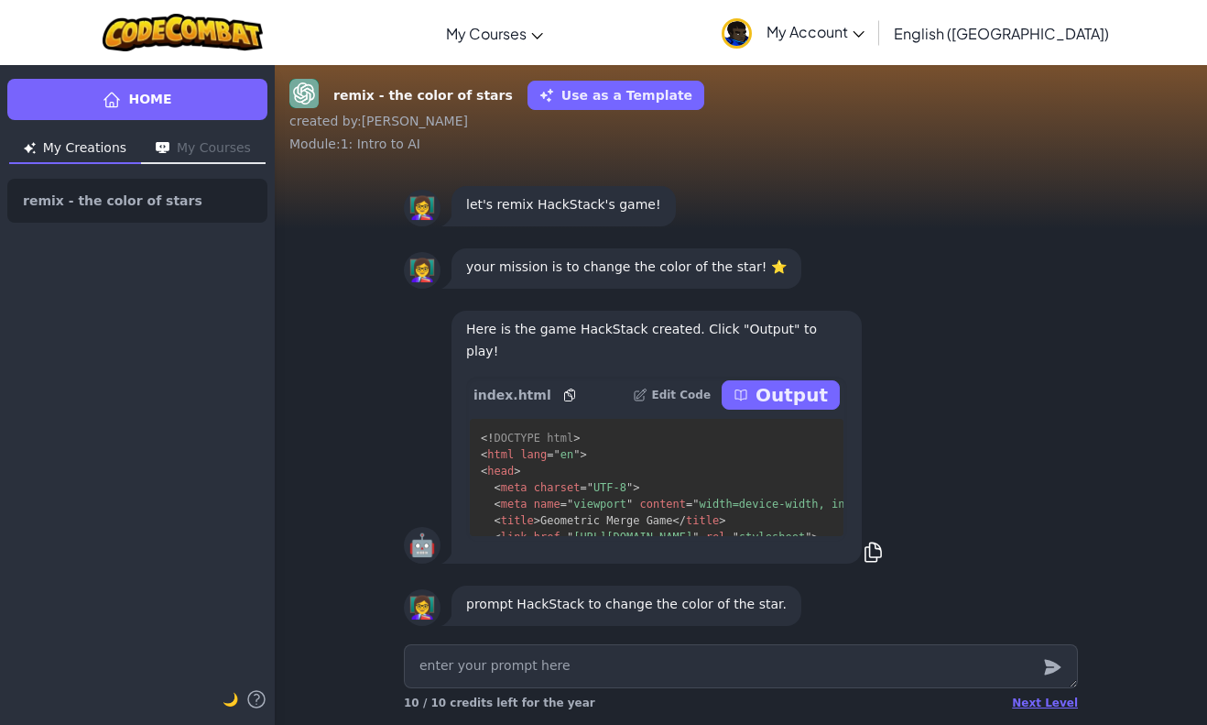
click at [744, 673] on textarea at bounding box center [741, 666] width 674 height 44
type textarea "x"
type textarea "z"
type textarea "x"
type textarea "zz"
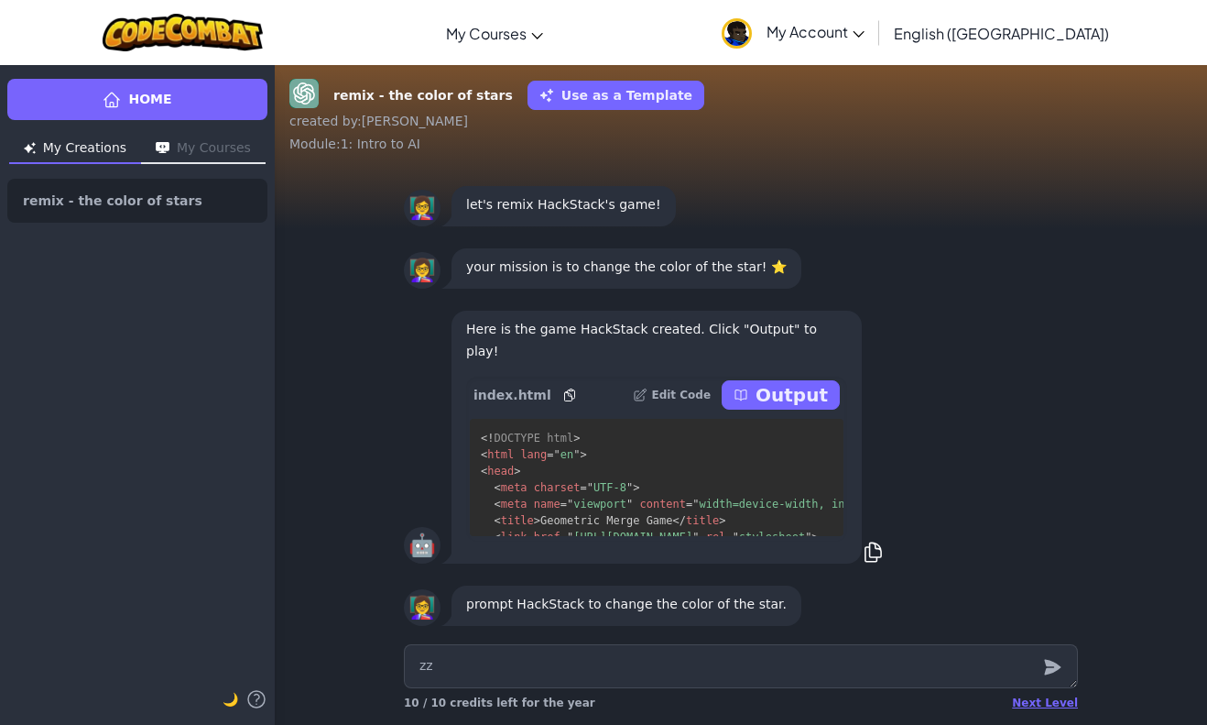
type textarea "x"
type textarea "zzz"
type textarea "x"
type textarea "zzzz"
type textarea "x"
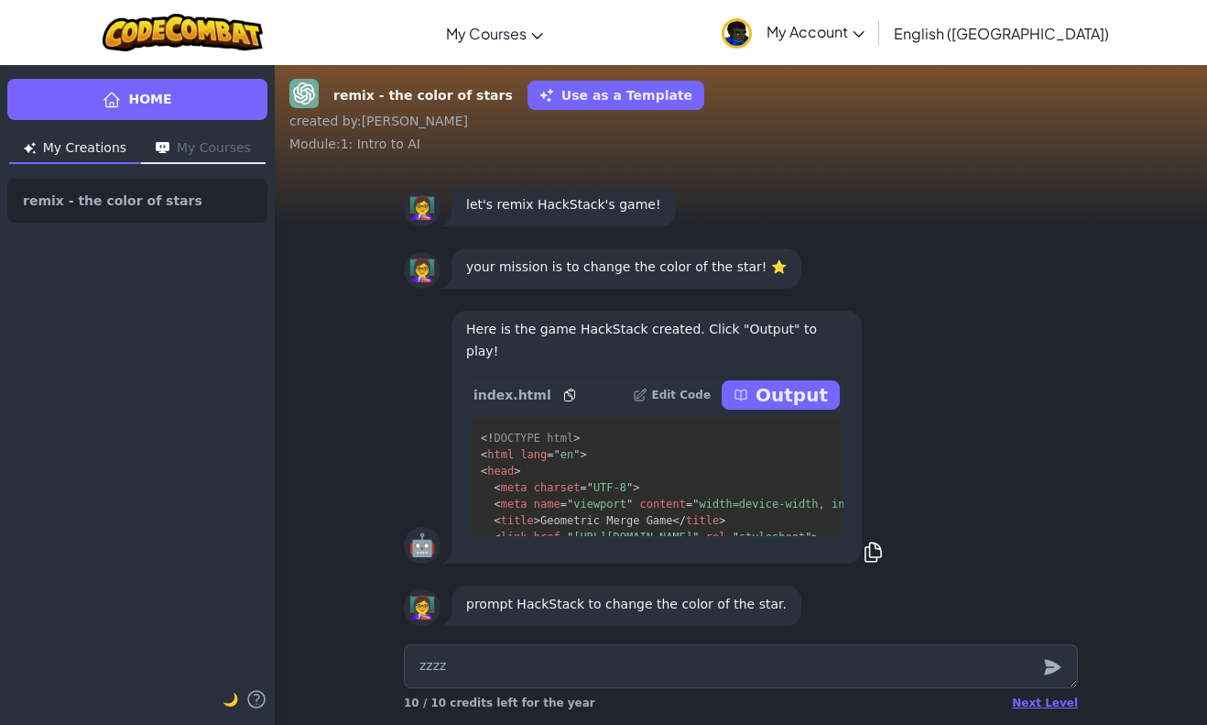
type textarea "zzzzz"
type textarea "x"
type textarea "zzzzzz"
type textarea "x"
type textarea "zzzzz"
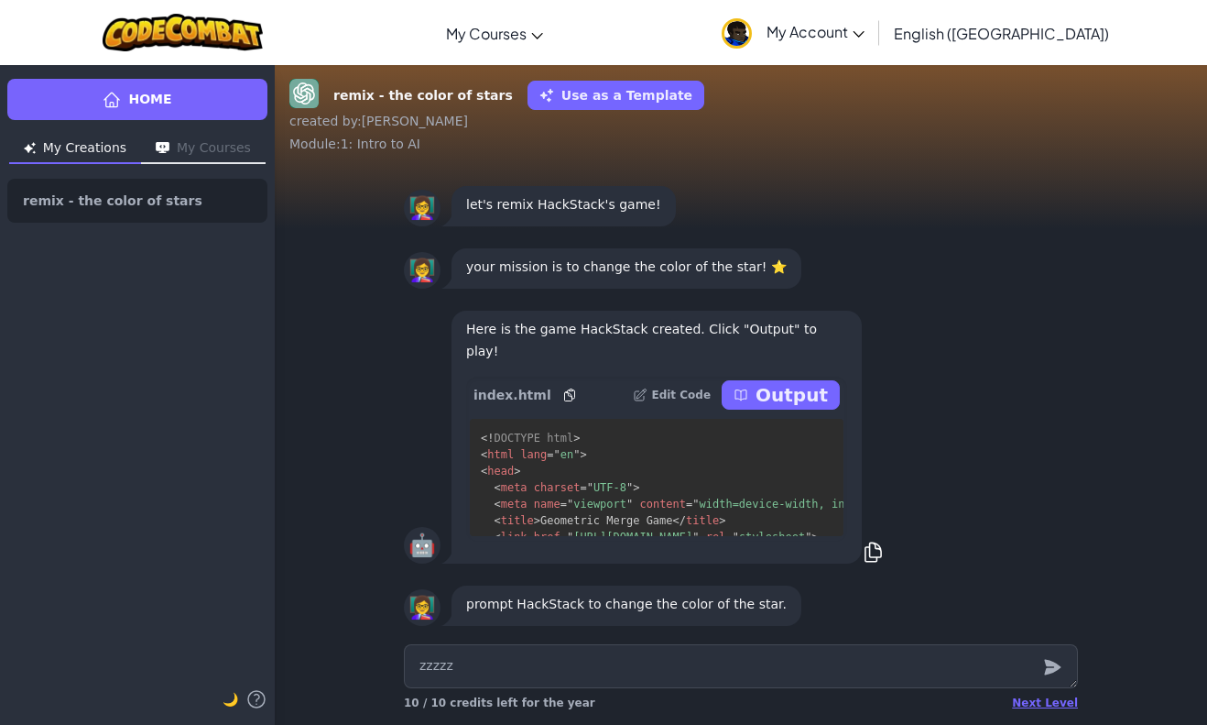
type textarea "x"
type textarea "zzzz"
type textarea "x"
type textarea "zzz"
type textarea "x"
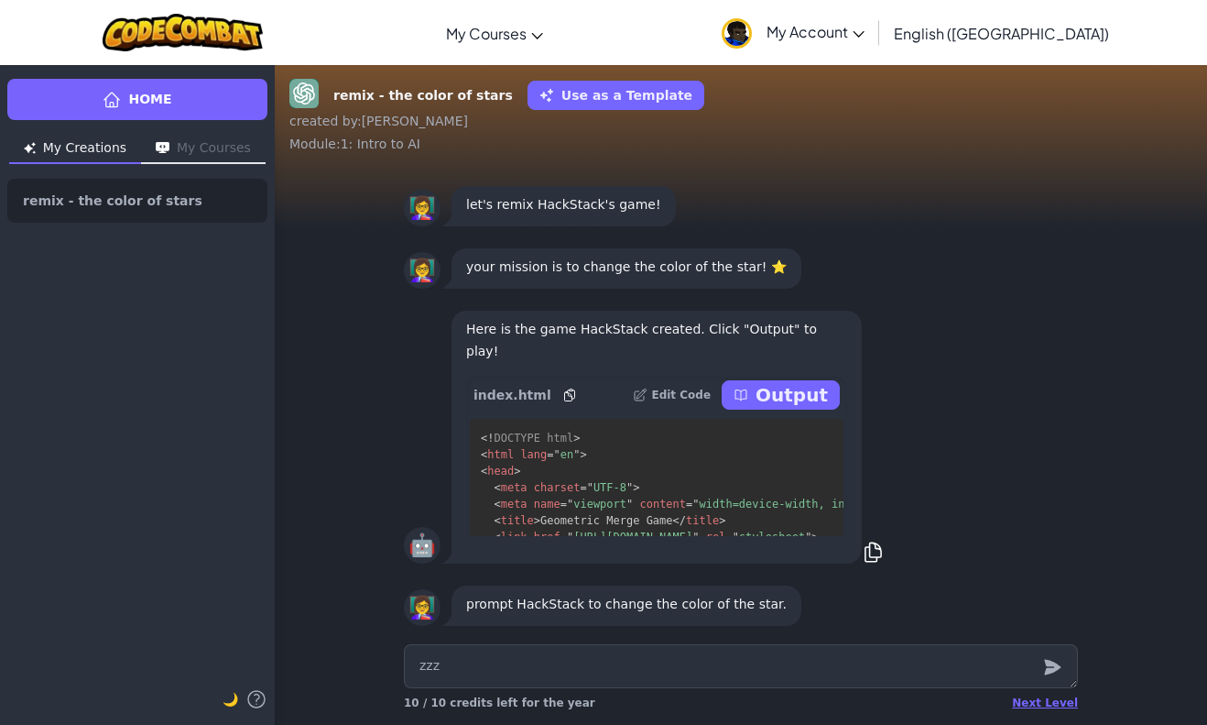
type textarea "zz"
type textarea "x"
type textarea "z"
type textarea "x"
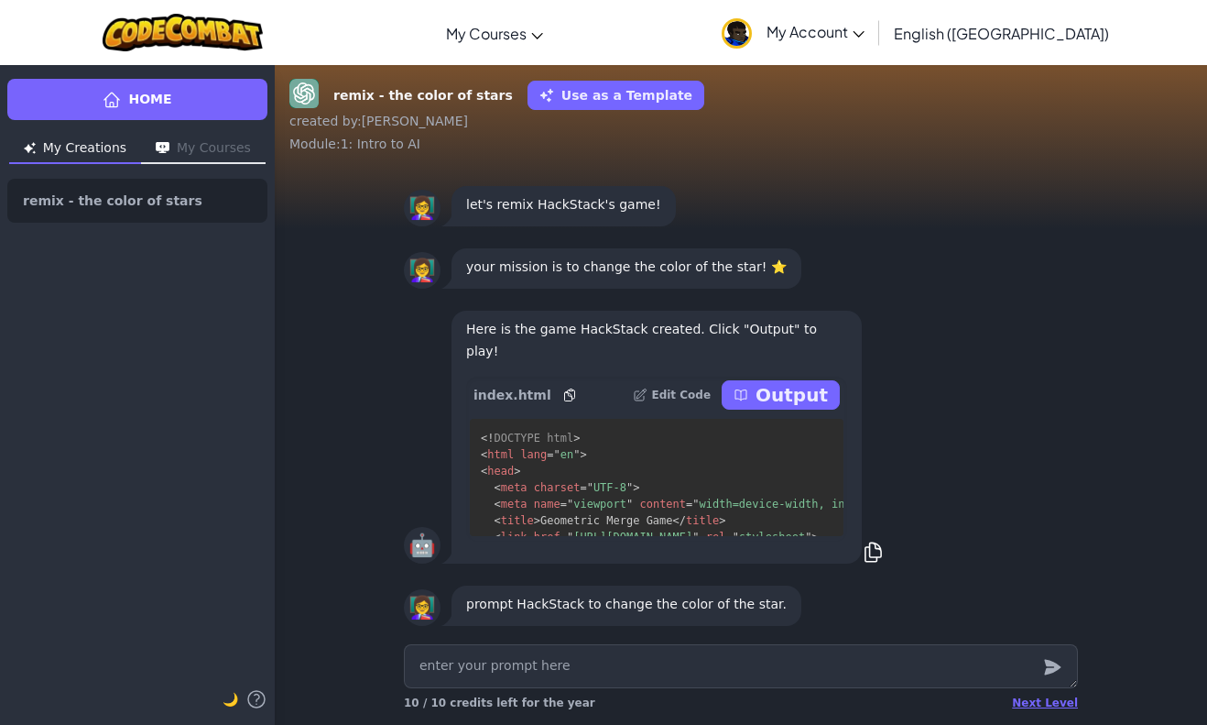
type textarea "c"
type textarea "x"
type textarea "ch"
type textarea "x"
type textarea "cha"
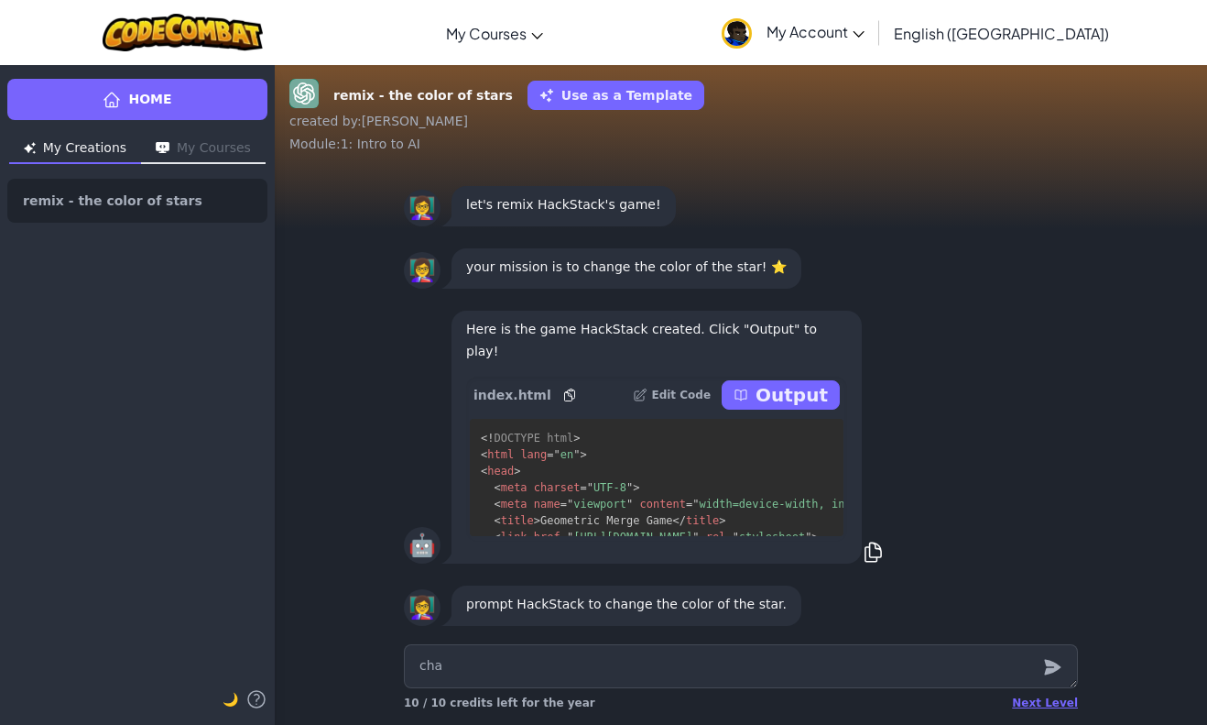
type textarea "x"
type textarea "chan"
type textarea "x"
type textarea "[PERSON_NAME]"
type textarea "x"
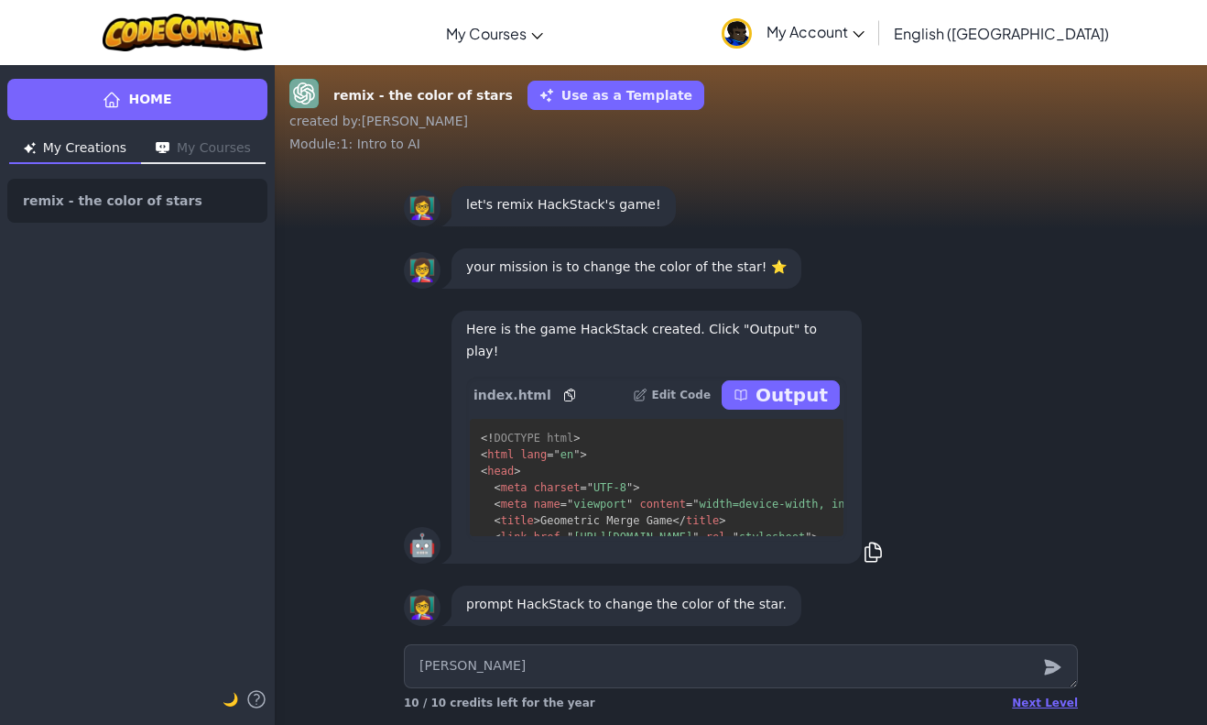
type textarea "[PERSON_NAME]"
type textarea "x"
type textarea "[PERSON_NAME]"
type textarea "x"
type textarea "[PERSON_NAME]"
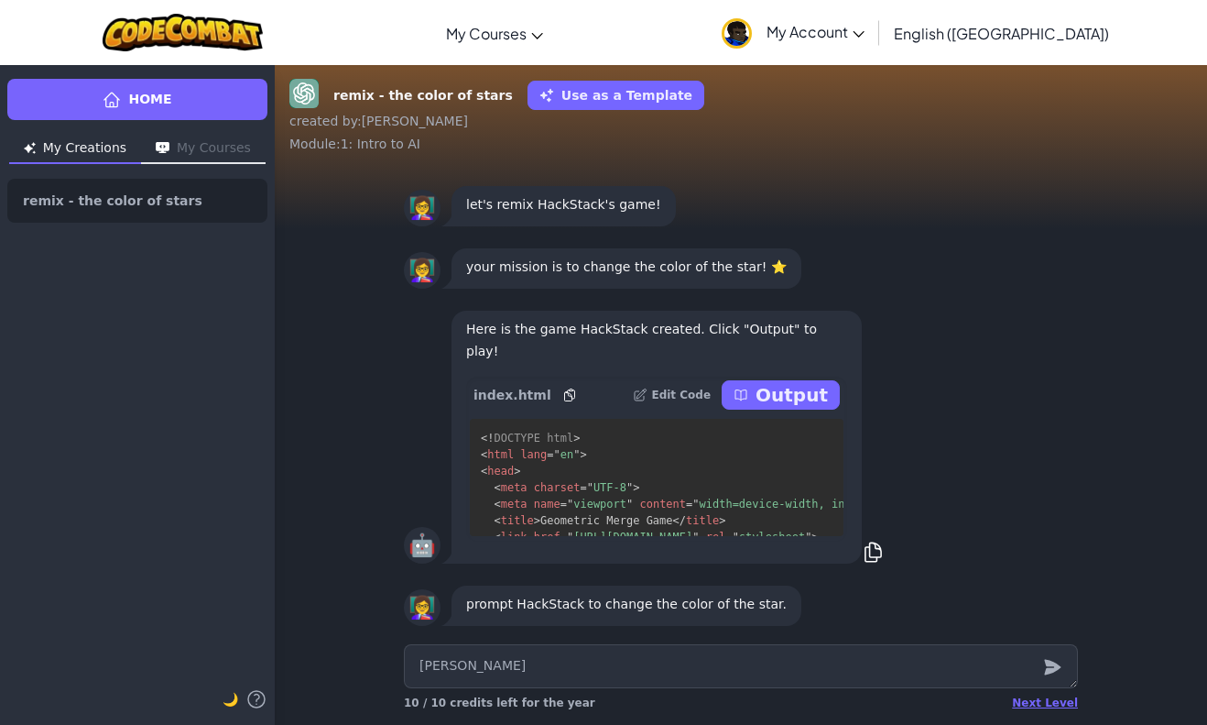
type textarea "x"
type textarea "[PERSON_NAME] the"
type textarea "x"
type textarea "[PERSON_NAME] the"
type textarea "x"
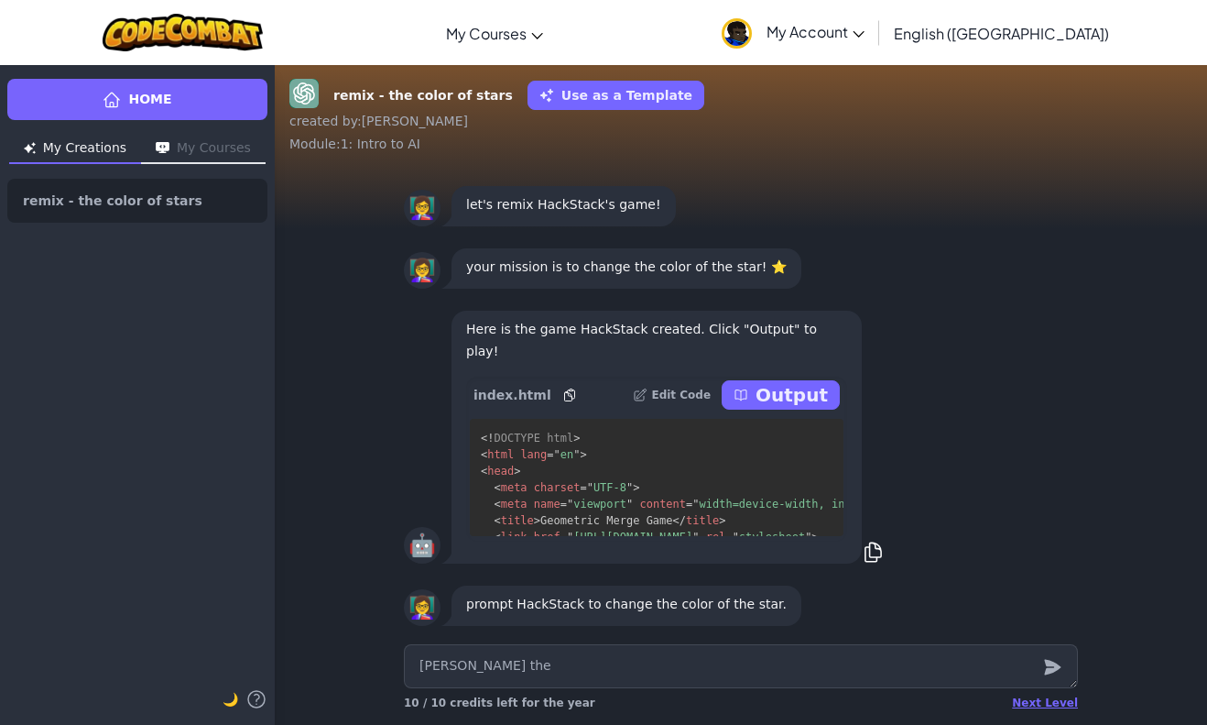
type textarea "[PERSON_NAME] the c"
type textarea "x"
type textarea "[PERSON_NAME] the co"
type textarea "x"
type textarea "[PERSON_NAME] the col"
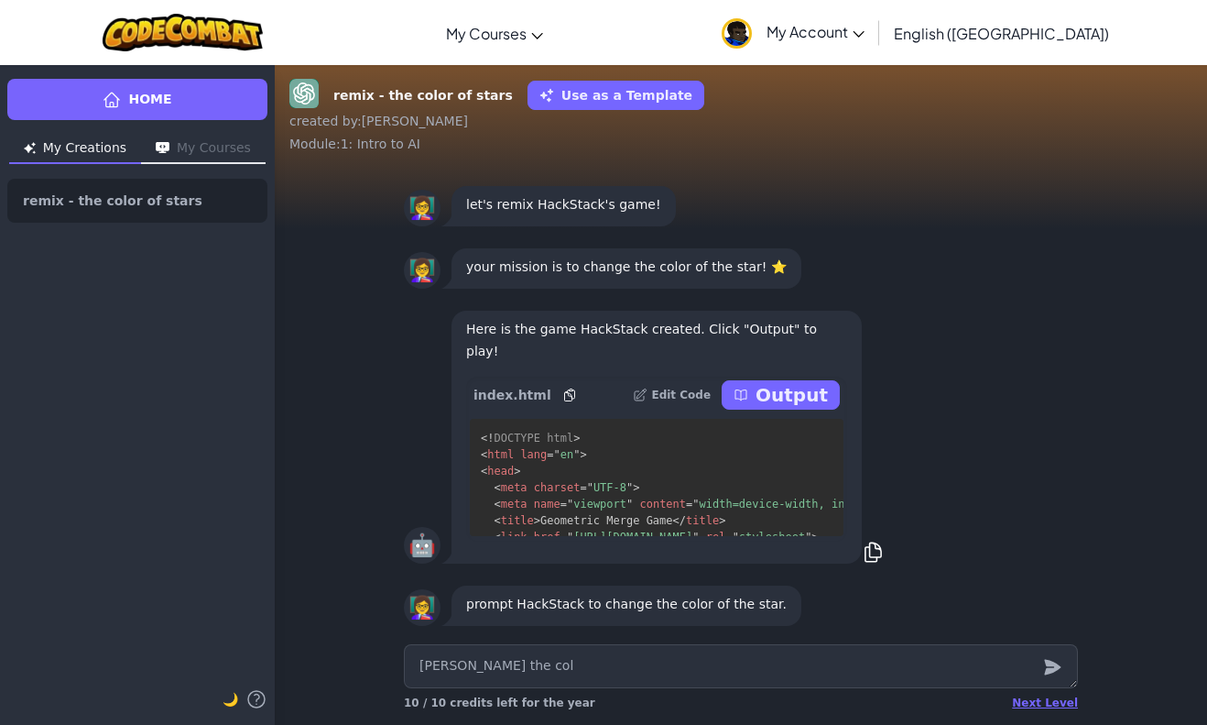
type textarea "x"
type textarea "[PERSON_NAME] the colu"
type textarea "x"
type textarea "[PERSON_NAME] the colur"
type textarea "x"
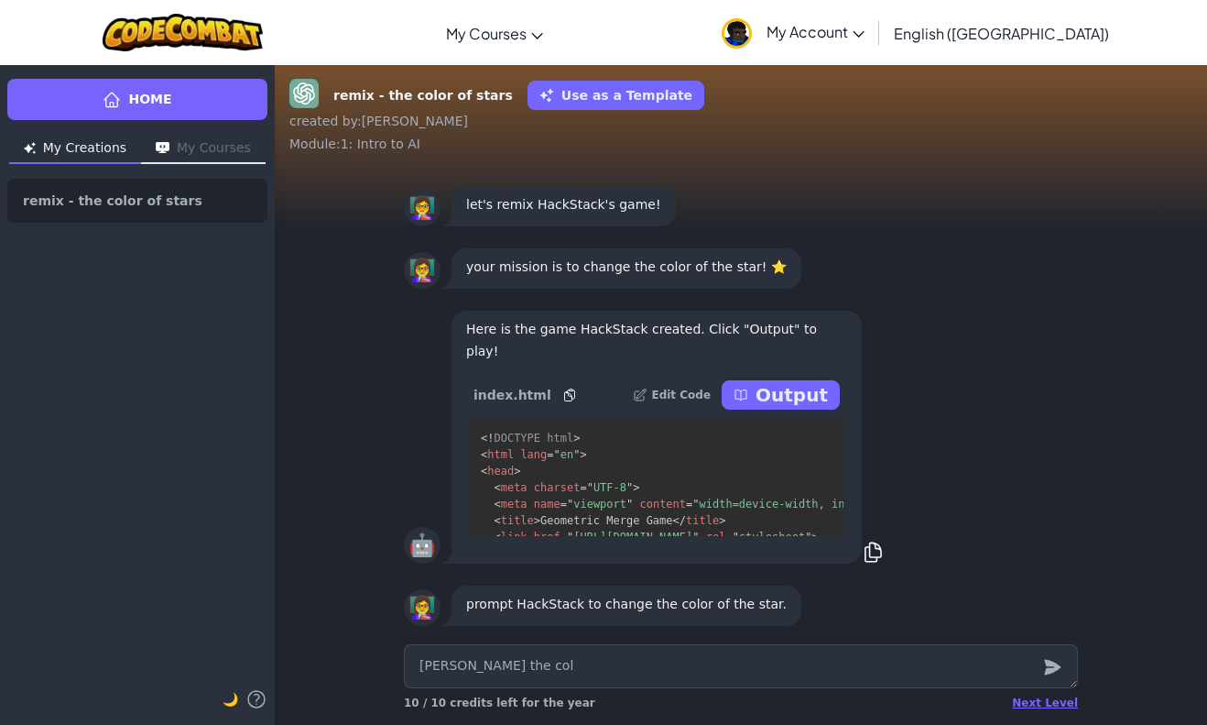
type textarea "[PERSON_NAME] the col\"
type textarea "x"
type textarea "[PERSON_NAME] the col\\"
type textarea "x"
type textarea "[PERSON_NAME] the col\"
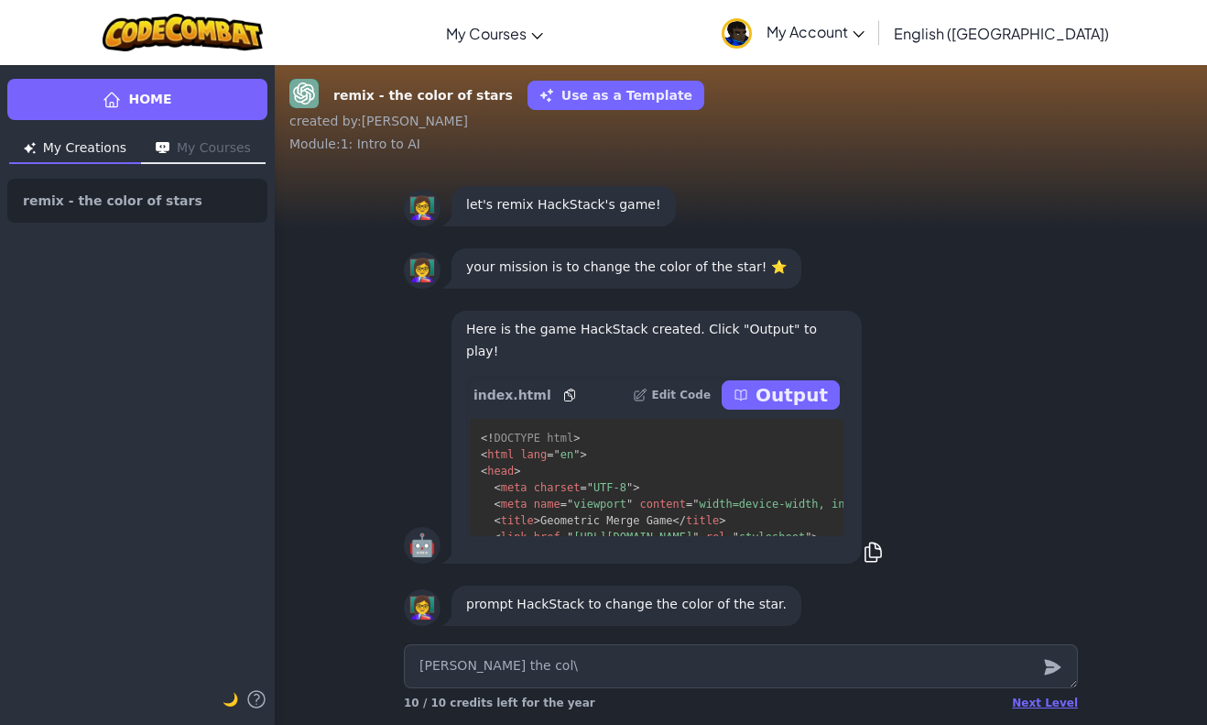
type textarea "x"
type textarea "[PERSON_NAME] the col"
type textarea "x"
type textarea "[PERSON_NAME] the co"
